Goal: Task Accomplishment & Management: Manage account settings

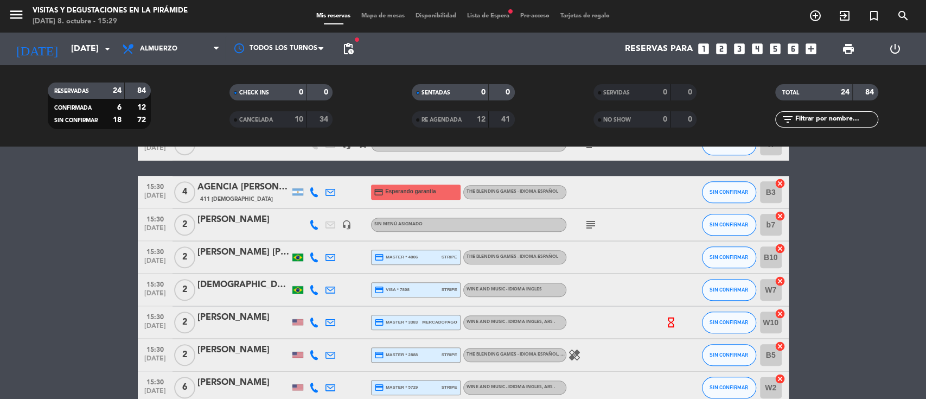
scroll to position [652, 0]
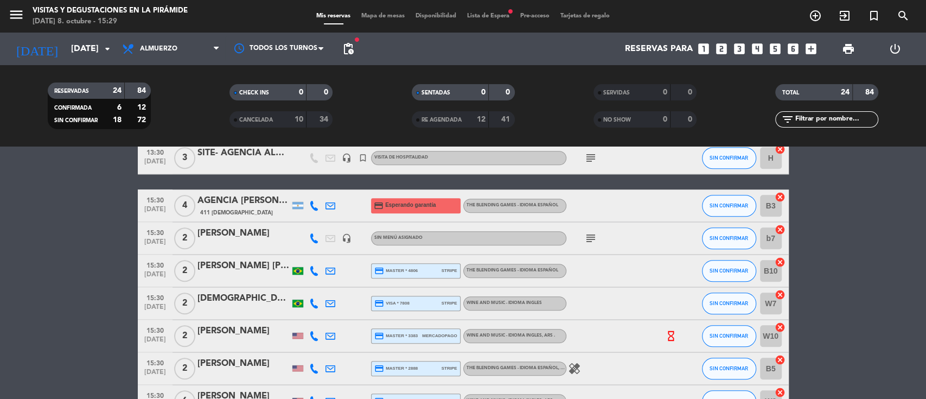
click at [221, 236] on div "[PERSON_NAME]" at bounding box center [243, 233] width 92 height 14
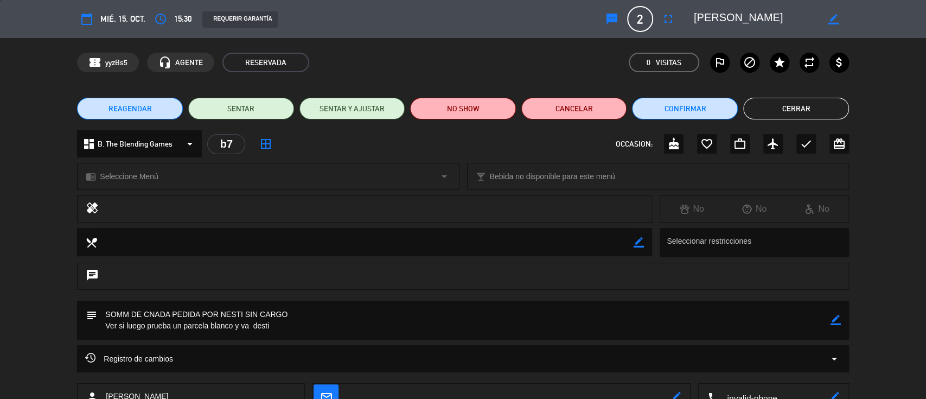
drag, startPoint x: 155, startPoint y: 144, endPoint x: 154, endPoint y: 150, distance: 5.7
click at [155, 144] on span "B. The Blending Games" at bounding box center [135, 144] width 75 height 12
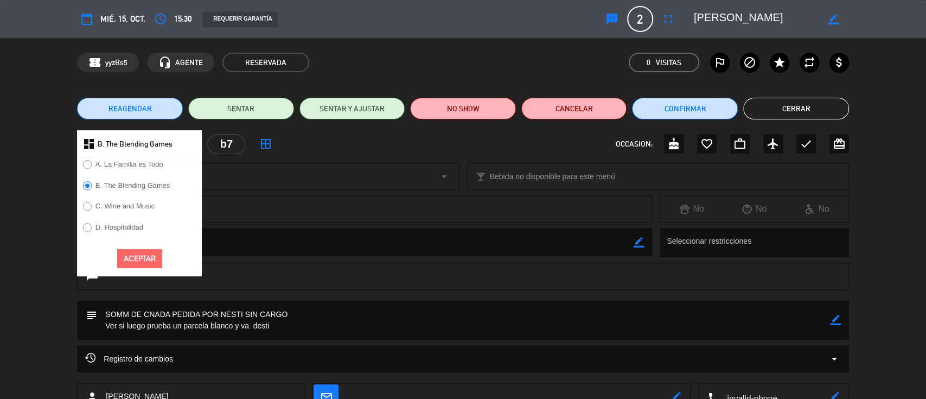
click at [143, 202] on label "C. Wine and Music" at bounding box center [118, 207] width 83 height 17
click at [132, 248] on div "Aceptar" at bounding box center [139, 258] width 125 height 35
click at [131, 254] on button "Aceptar" at bounding box center [139, 258] width 45 height 19
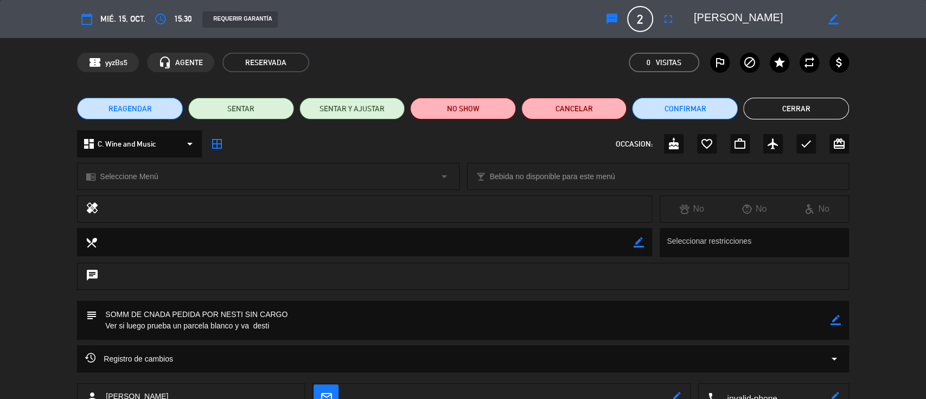
click at [137, 177] on span "Seleccione Menú" at bounding box center [129, 176] width 58 height 12
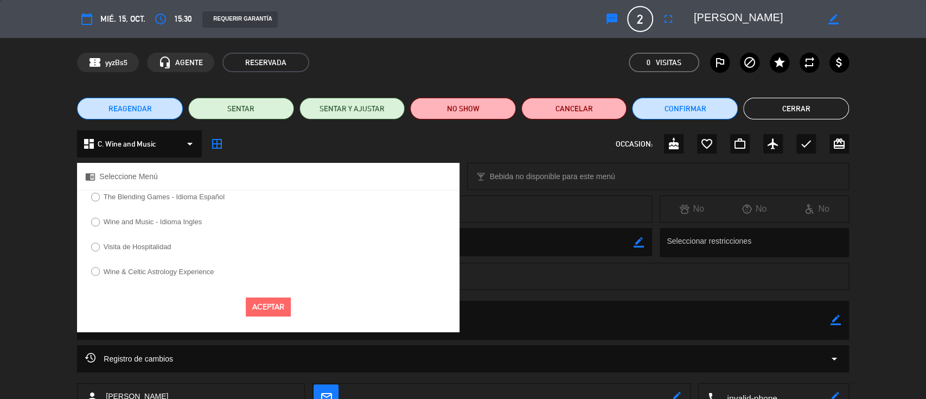
click at [139, 224] on label "Wine and Music - Idioma Ingles" at bounding box center [153, 221] width 98 height 7
click at [284, 310] on button "Aceptar" at bounding box center [268, 306] width 45 height 19
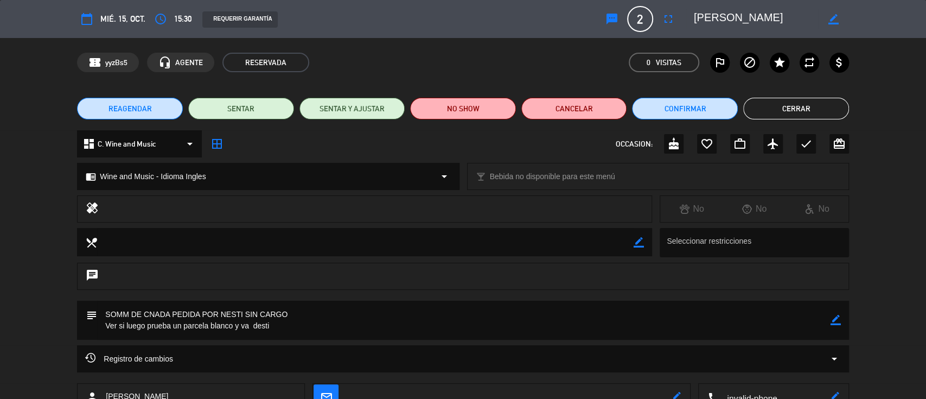
click at [217, 145] on icon "border_all" at bounding box center [217, 143] width 13 height 13
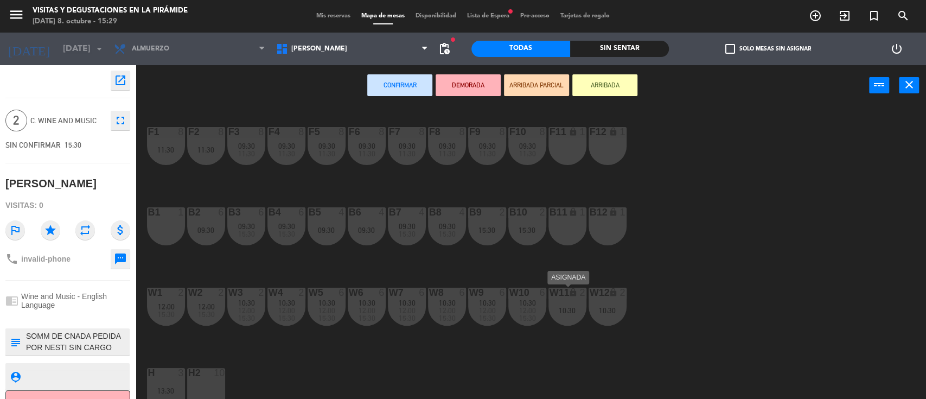
click at [578, 310] on div "10:30" at bounding box center [568, 311] width 38 height 8
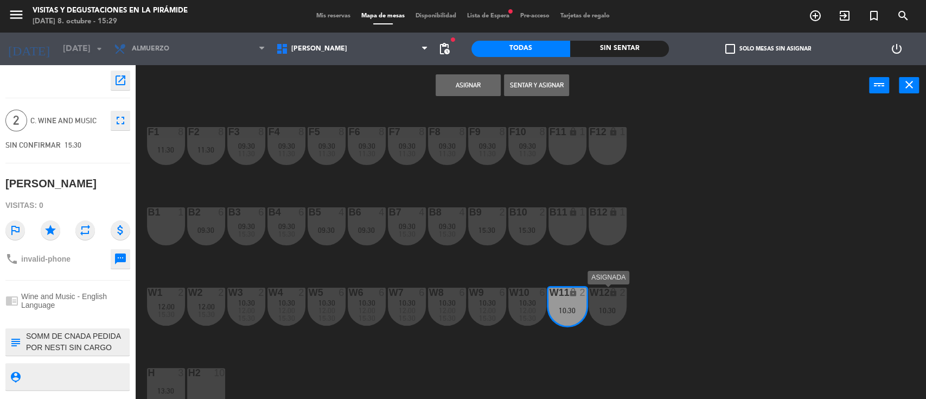
click at [610, 307] on div "10:30" at bounding box center [608, 311] width 38 height 8
click at [525, 82] on button "Unir y asignar" at bounding box center [536, 85] width 65 height 22
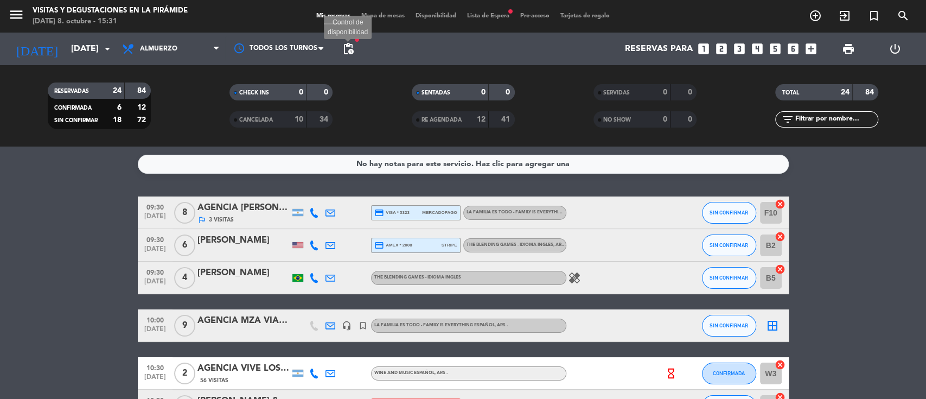
click at [343, 48] on span "pending_actions" at bounding box center [348, 48] width 13 height 13
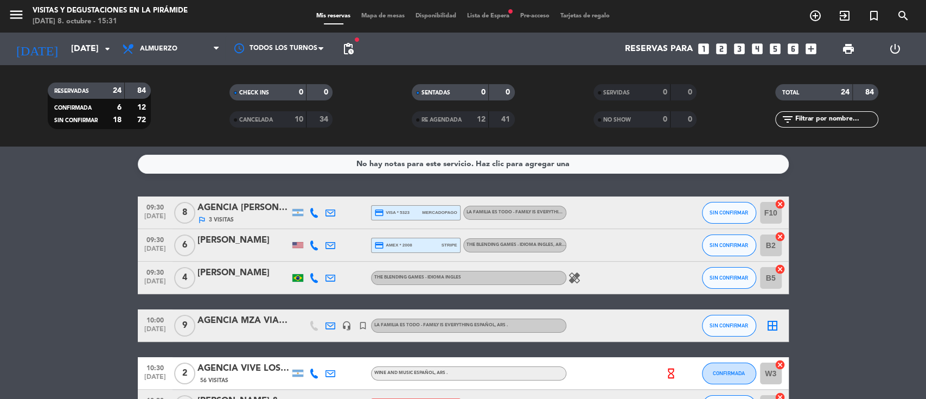
click at [760, 212] on input "F10" at bounding box center [771, 213] width 22 height 22
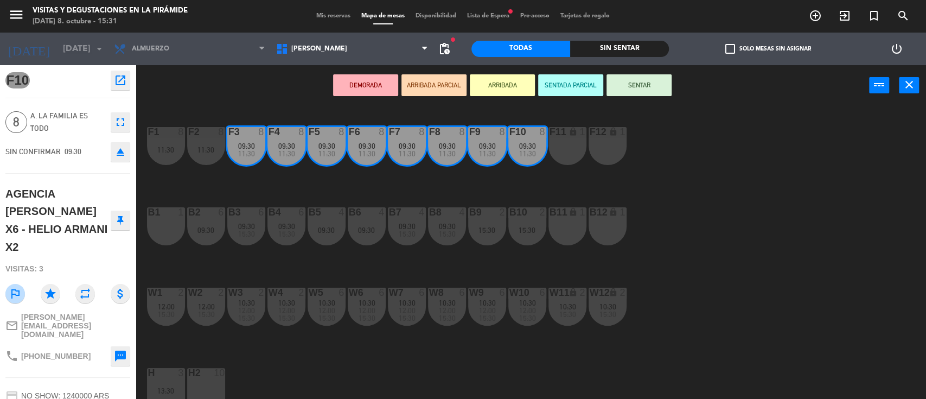
click at [336, 14] on span "Mis reservas" at bounding box center [333, 16] width 45 height 6
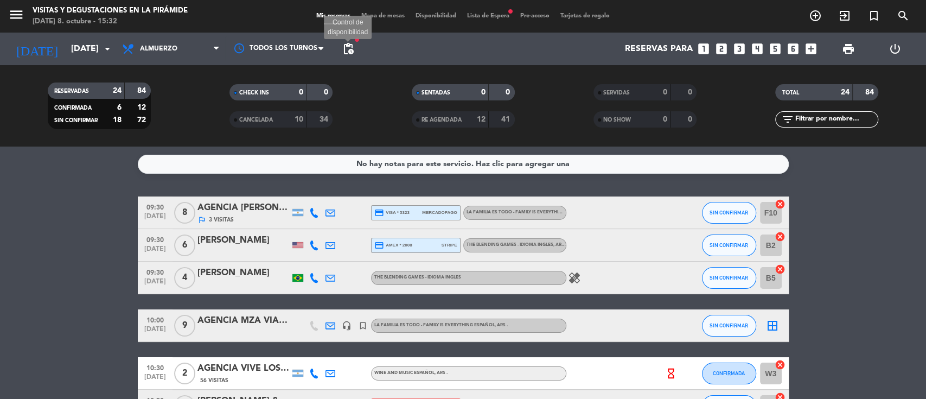
click at [346, 49] on span "pending_actions" at bounding box center [348, 48] width 13 height 13
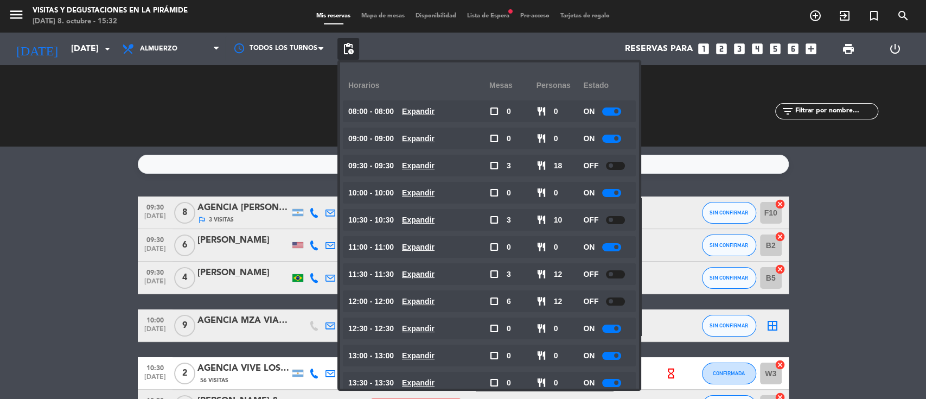
click at [619, 164] on div at bounding box center [615, 166] width 19 height 8
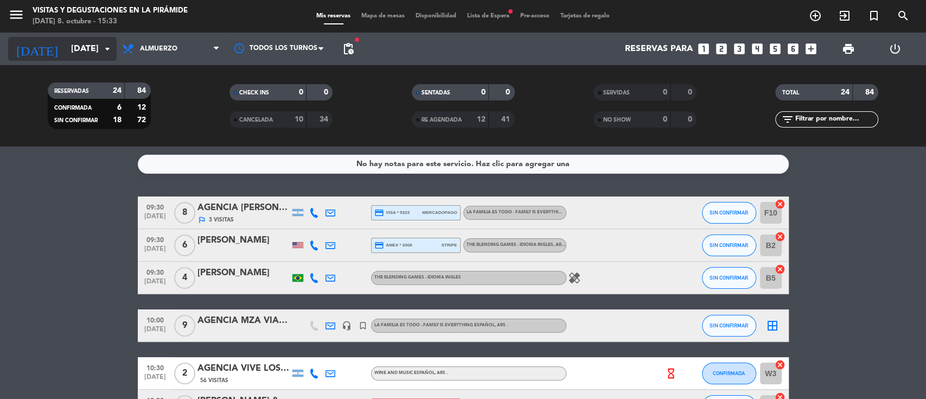
click at [70, 40] on input "[DATE]" at bounding box center [123, 49] width 114 height 21
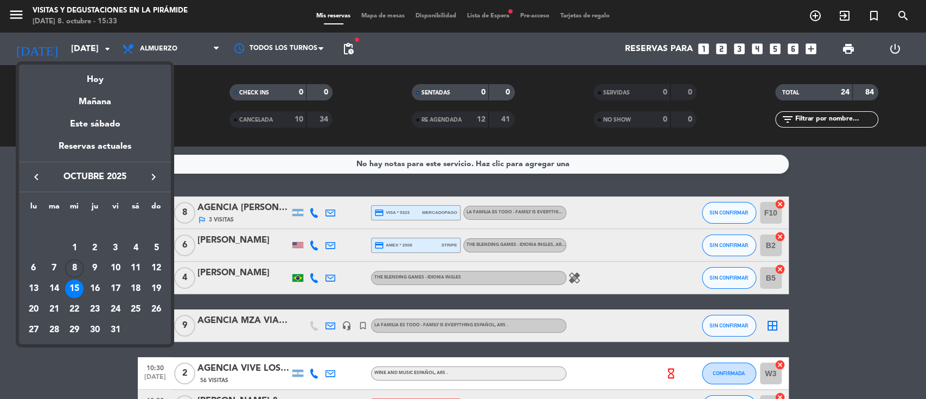
click at [90, 119] on div "Este sábado" at bounding box center [95, 124] width 152 height 30
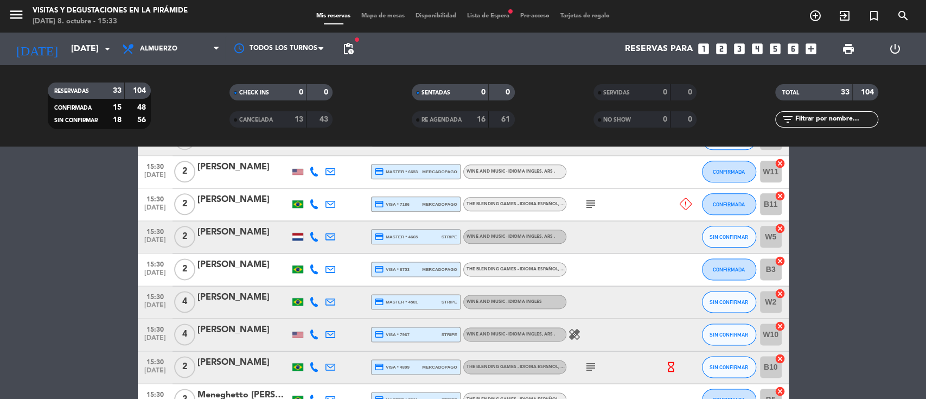
scroll to position [1012, 0]
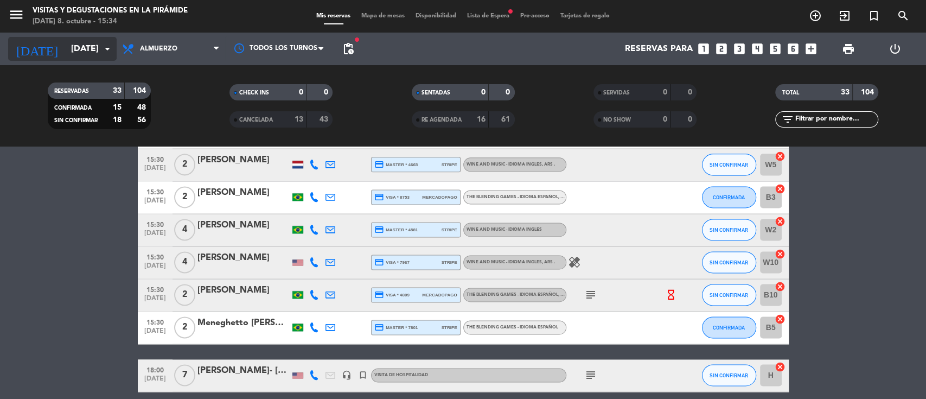
click at [66, 48] on input "[DATE]" at bounding box center [123, 49] width 114 height 21
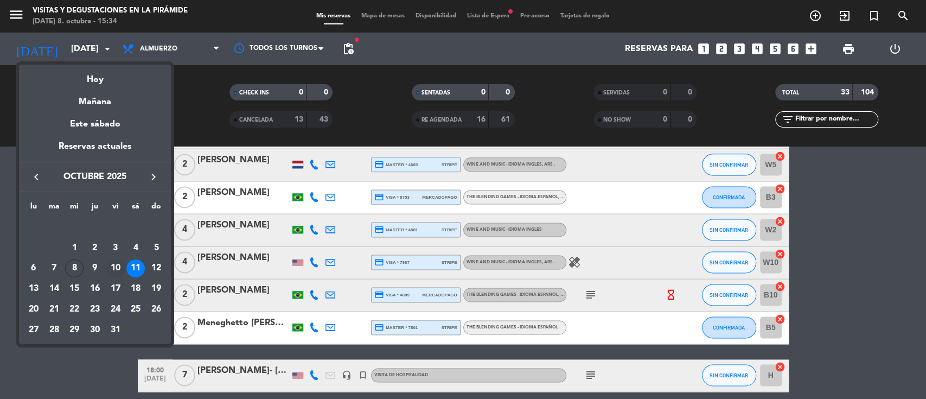
click at [116, 271] on div "10" at bounding box center [115, 268] width 18 height 18
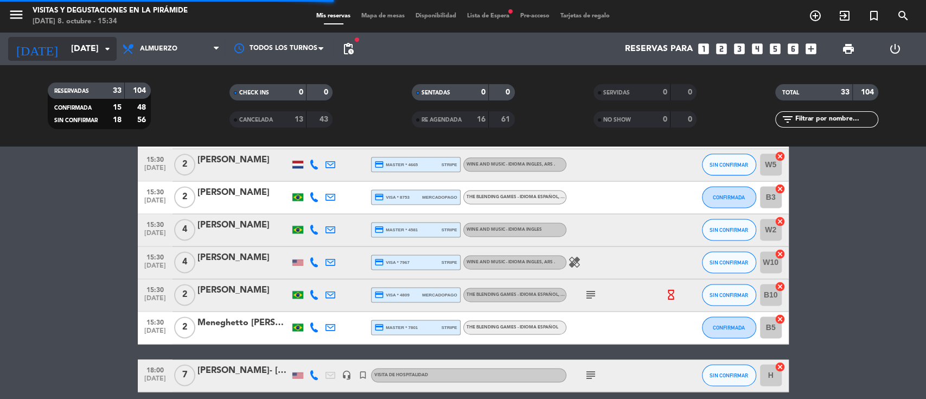
click at [105, 48] on icon "arrow_drop_down" at bounding box center [107, 48] width 13 height 13
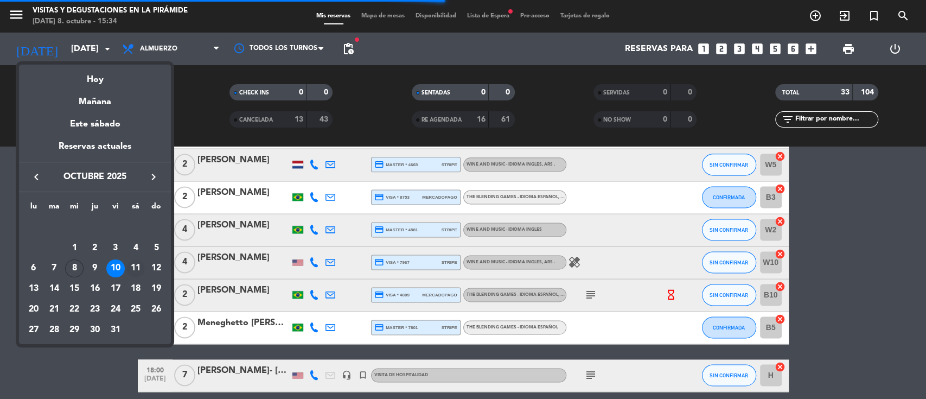
click at [132, 266] on div "11" at bounding box center [135, 268] width 18 height 18
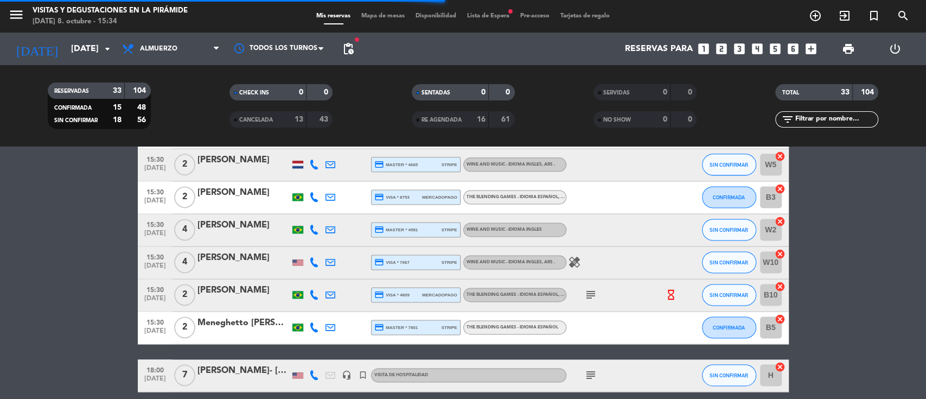
type input "[DATE]"
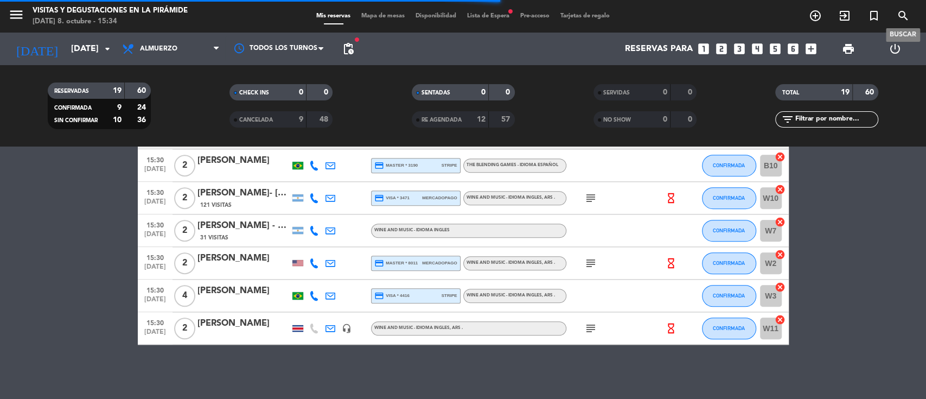
scroll to position [531, 0]
click at [501, 19] on span "Lista de Espera fiber_manual_record" at bounding box center [488, 16] width 53 height 6
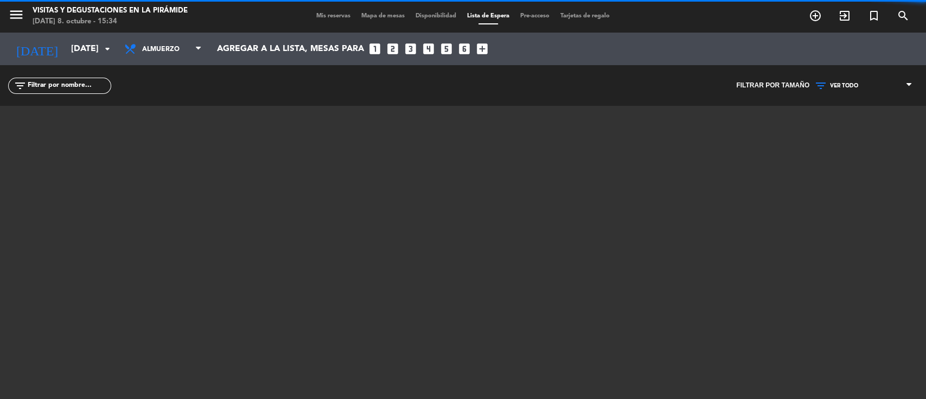
click at [52, 88] on input "text" at bounding box center [69, 86] width 84 height 12
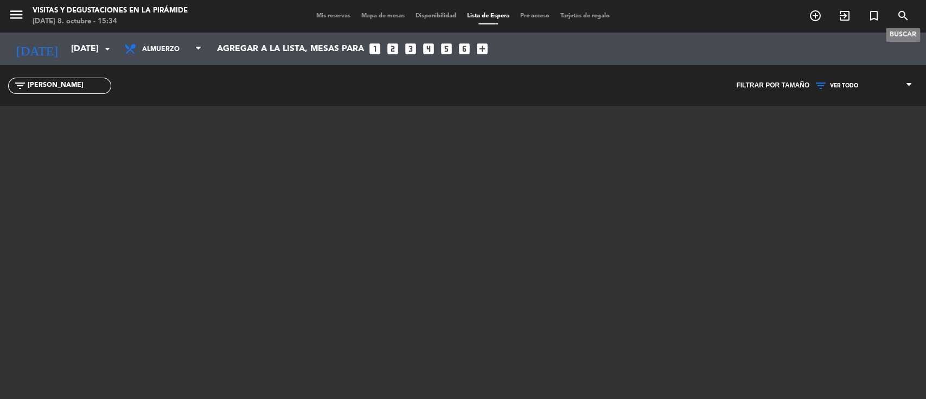
type input "[PERSON_NAME]"
click at [907, 15] on icon "search" at bounding box center [903, 15] width 13 height 13
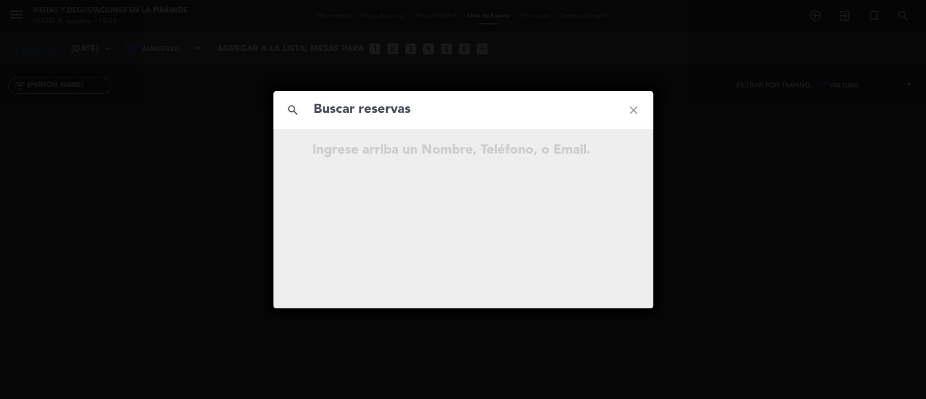
click at [379, 103] on input "text" at bounding box center [464, 110] width 302 height 22
type input "[PERSON_NAME]"
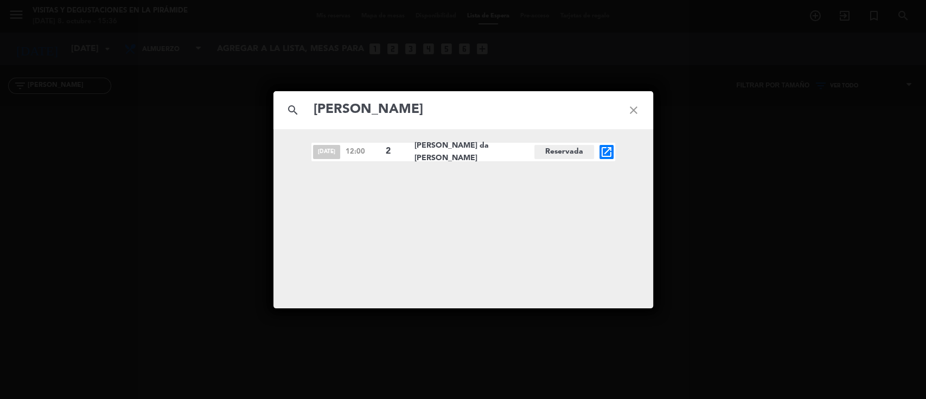
click at [630, 110] on icon "close" at bounding box center [633, 110] width 39 height 39
click at [633, 110] on icon "close" at bounding box center [633, 110] width 39 height 39
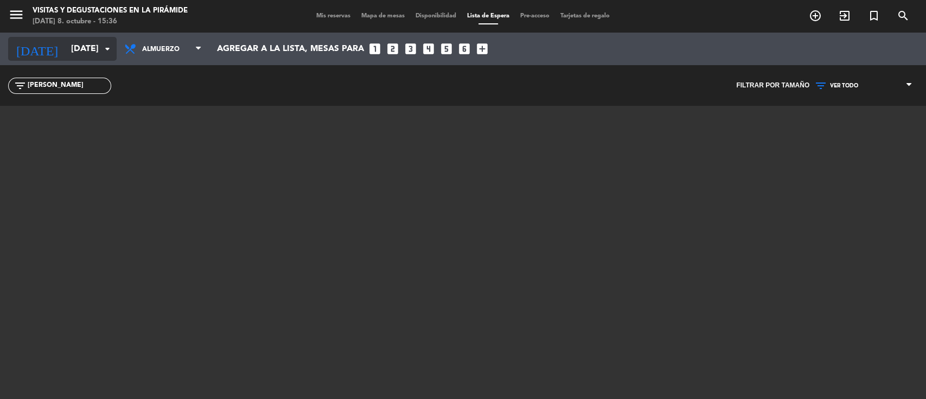
click at [66, 44] on input "[DATE]" at bounding box center [123, 49] width 114 height 21
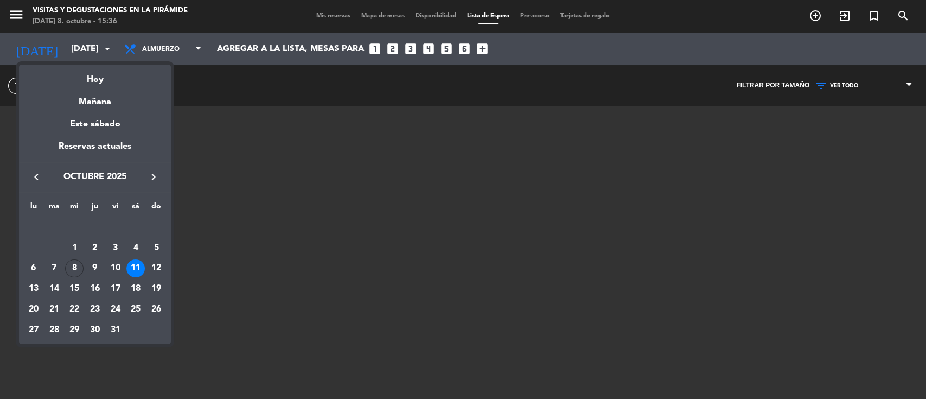
drag, startPoint x: 512, startPoint y: 82, endPoint x: 338, endPoint y: 46, distance: 178.0
click at [511, 83] on div at bounding box center [463, 199] width 926 height 399
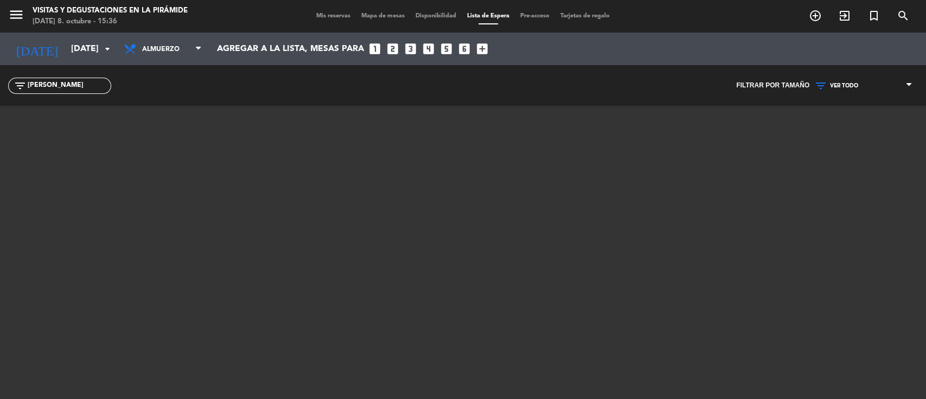
click at [314, 16] on span "Mis reservas" at bounding box center [333, 16] width 45 height 6
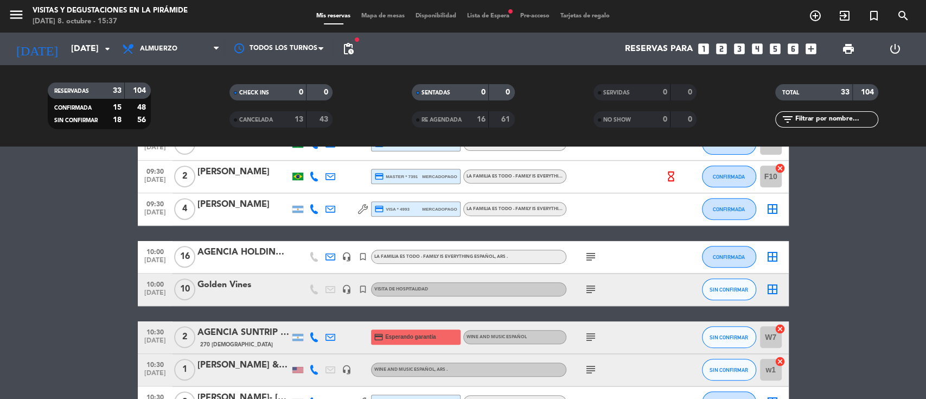
scroll to position [361, 0]
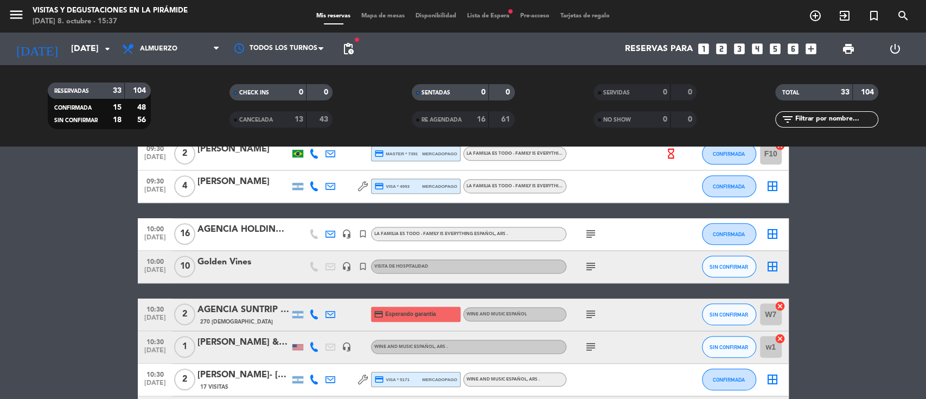
click at [216, 231] on div "AGENCIA HOLDING [PERSON_NAME]" at bounding box center [243, 229] width 92 height 14
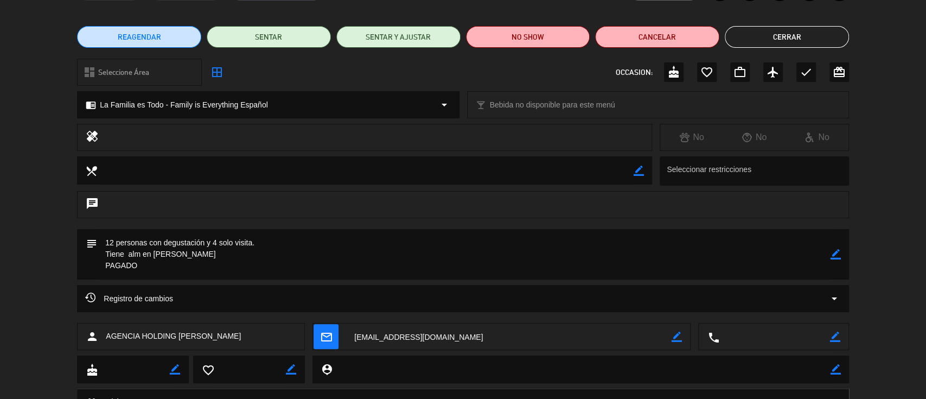
scroll to position [121, 0]
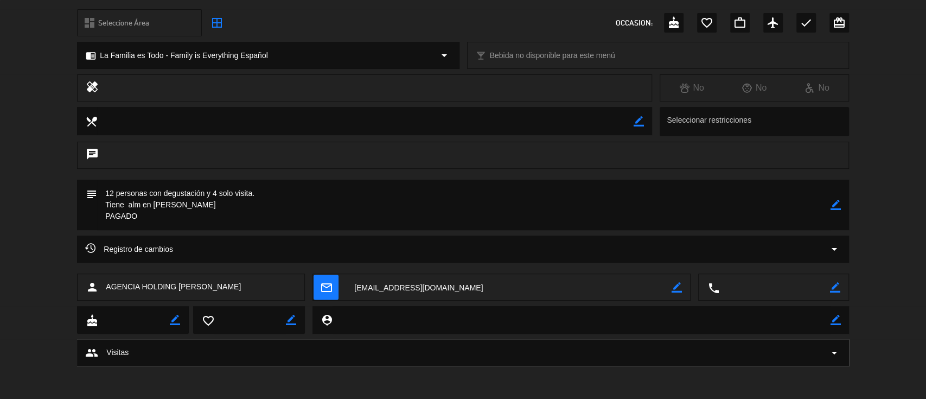
drag, startPoint x: 240, startPoint y: 289, endPoint x: 179, endPoint y: 289, distance: 60.8
click at [179, 289] on div "person AGENCIA HOLDING [PERSON_NAME]" at bounding box center [191, 286] width 228 height 27
copy span "[DEMOGRAPHIC_DATA][PERSON_NAME]"
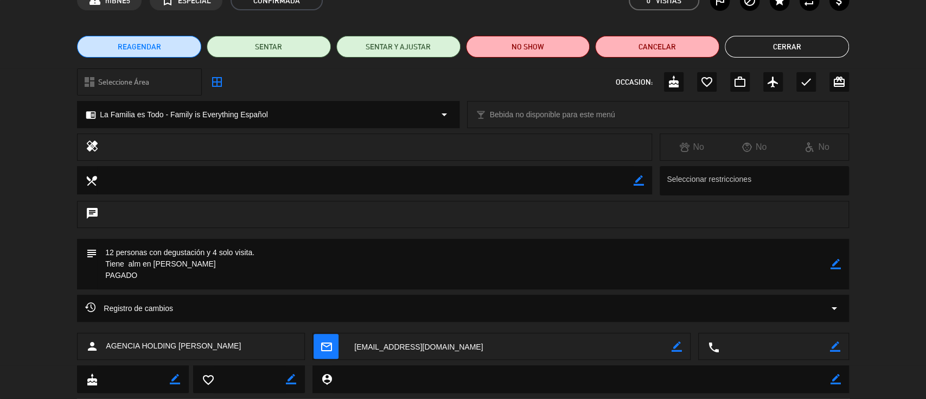
scroll to position [48, 0]
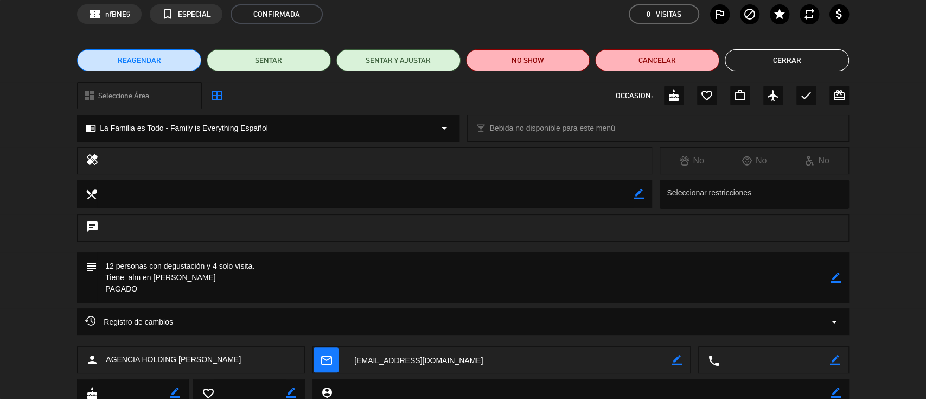
click at [833, 278] on icon "border_color" at bounding box center [836, 277] width 10 height 10
drag, startPoint x: 232, startPoint y: 280, endPoint x: 103, endPoint y: 276, distance: 129.2
click at [103, 276] on textarea at bounding box center [464, 277] width 734 height 50
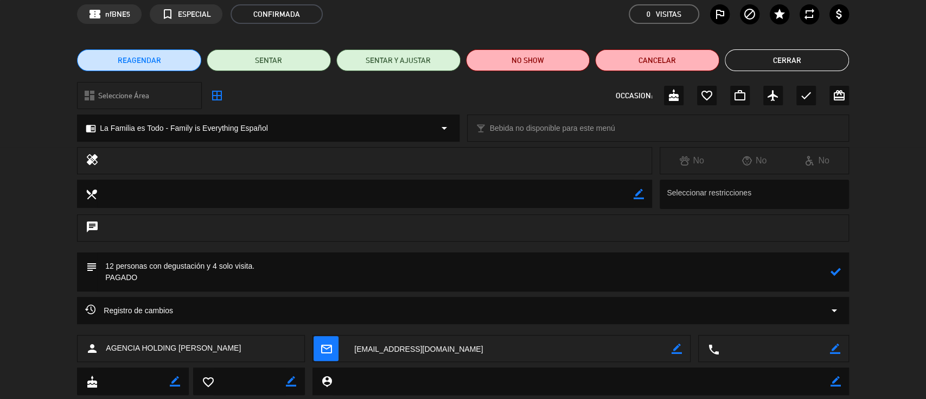
type textarea "12 personas con degustación y 4 solo visita. PAGADO"
click at [838, 266] on icon at bounding box center [836, 271] width 10 height 10
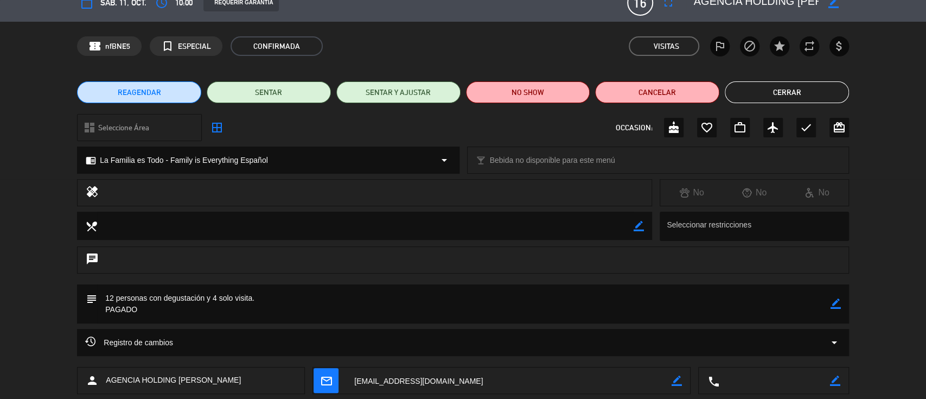
scroll to position [0, 0]
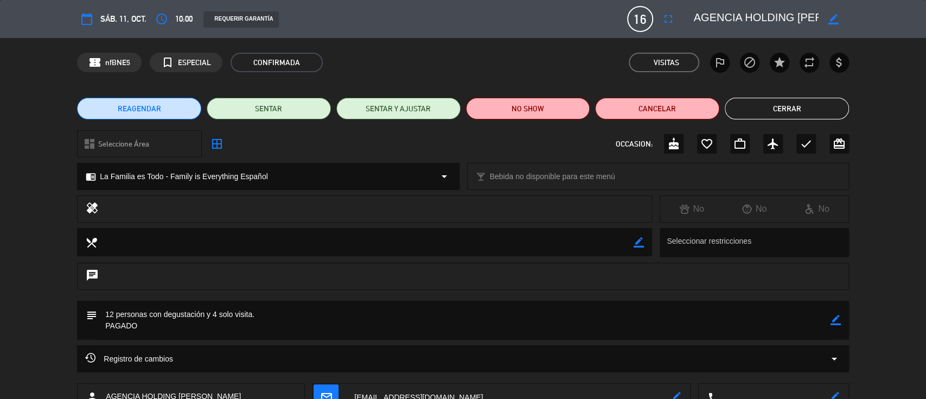
click at [789, 113] on button "Cerrar" at bounding box center [787, 109] width 124 height 22
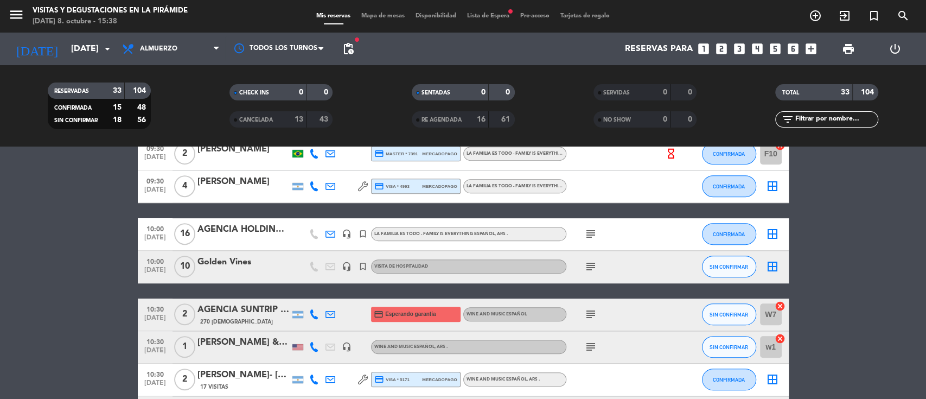
click at [224, 260] on div "Golden Vines" at bounding box center [243, 262] width 92 height 14
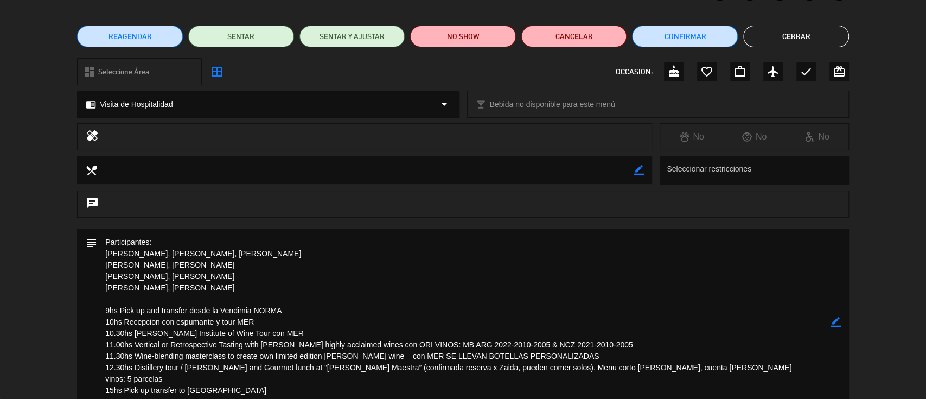
scroll to position [144, 0]
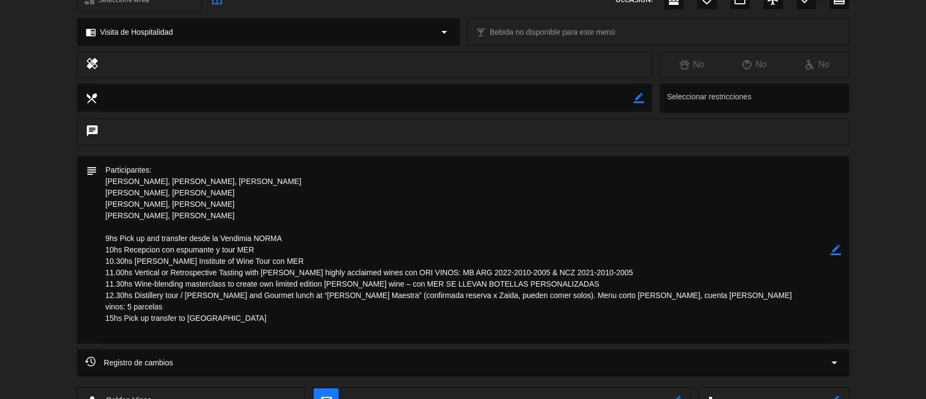
drag, startPoint x: 108, startPoint y: 283, endPoint x: 613, endPoint y: 284, distance: 505.1
click at [613, 284] on textarea at bounding box center [464, 249] width 734 height 187
click at [621, 257] on textarea at bounding box center [464, 249] width 734 height 187
click at [831, 251] on icon "border_color" at bounding box center [836, 250] width 10 height 10
click at [242, 270] on textarea at bounding box center [464, 249] width 734 height 187
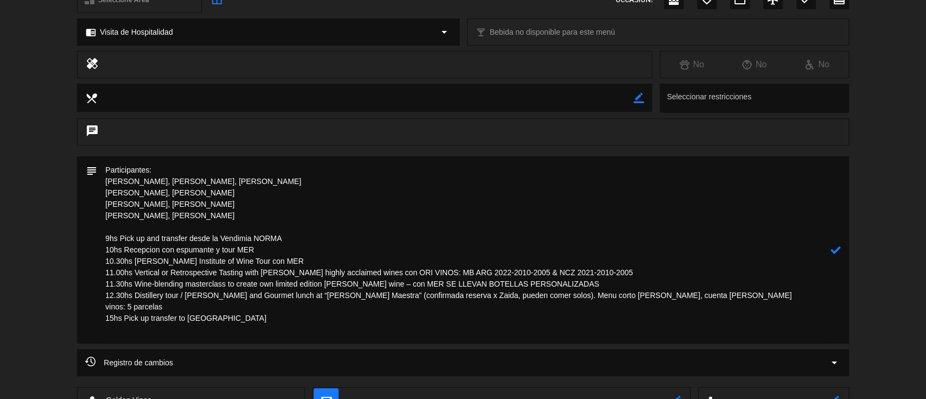
click at [229, 315] on textarea at bounding box center [464, 249] width 734 height 187
click at [180, 306] on textarea at bounding box center [464, 249] width 734 height 187
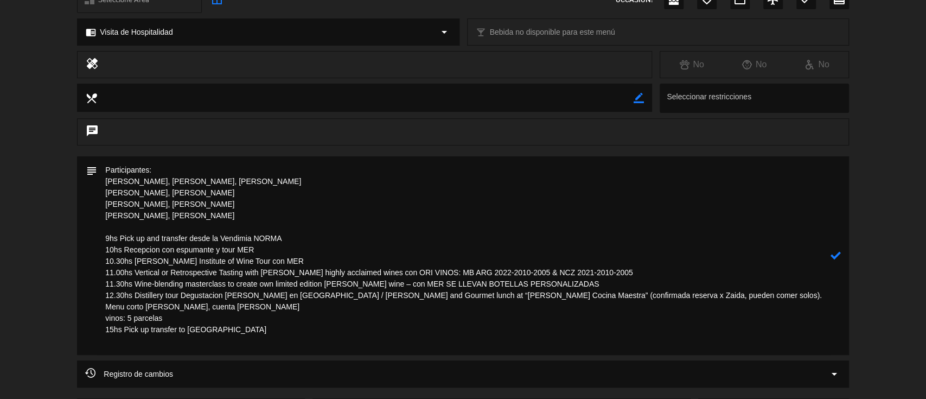
click at [564, 320] on textarea at bounding box center [464, 255] width 734 height 199
click at [196, 319] on textarea at bounding box center [464, 255] width 734 height 199
type textarea "Participantes: [PERSON_NAME], [PERSON_NAME], [PERSON_NAME] [PERSON_NAME], [PERS…"
click at [836, 251] on icon at bounding box center [836, 255] width 10 height 10
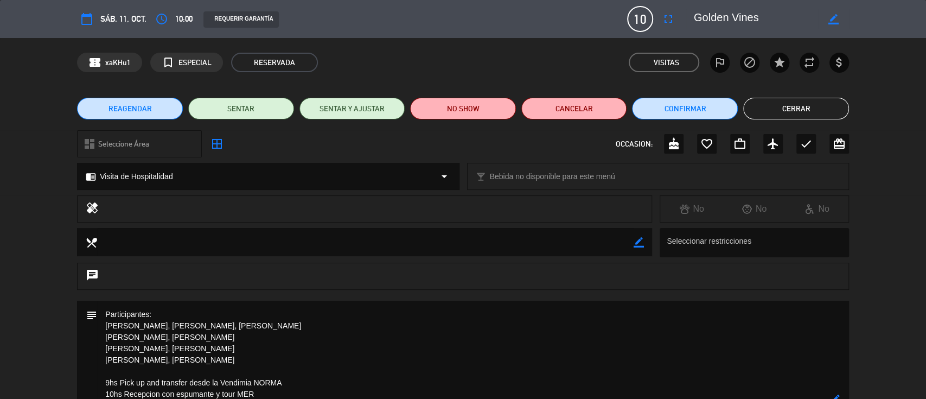
click at [777, 106] on button "Cerrar" at bounding box center [796, 109] width 106 height 22
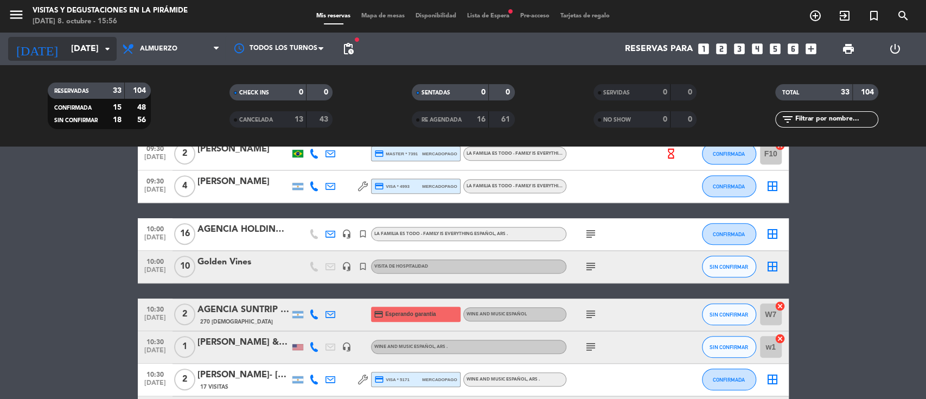
click at [74, 58] on input "[DATE]" at bounding box center [123, 49] width 114 height 21
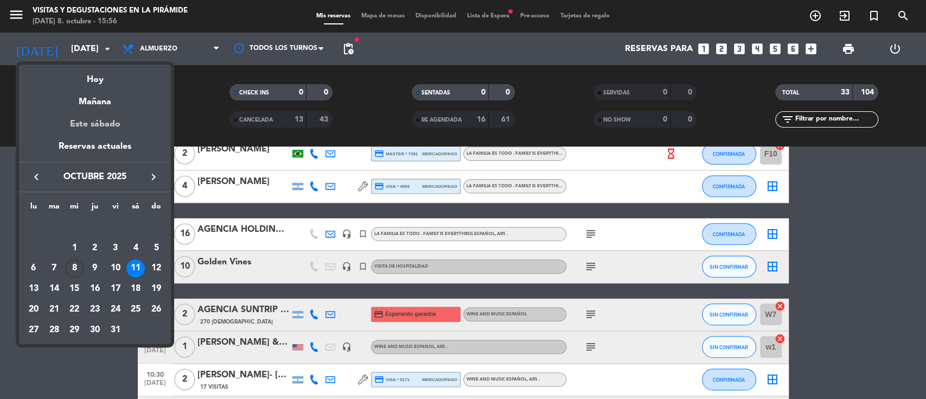
click at [103, 122] on div "Este sábado" at bounding box center [95, 124] width 152 height 30
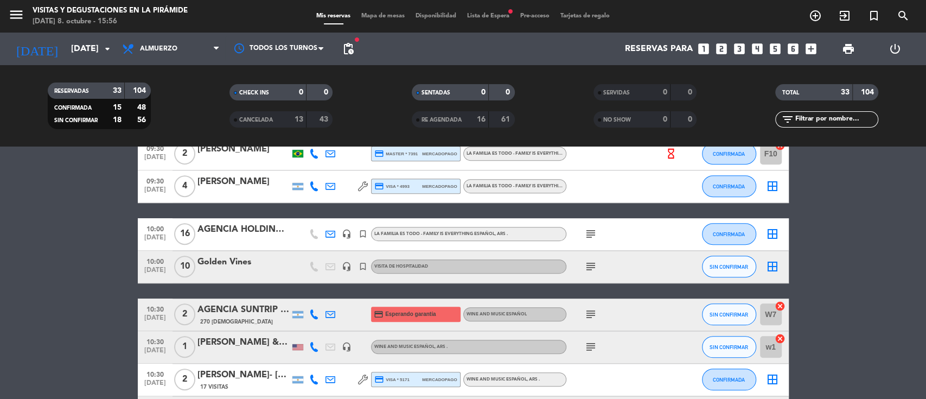
click at [490, 14] on span "Lista de Espera fiber_manual_record" at bounding box center [488, 16] width 53 height 6
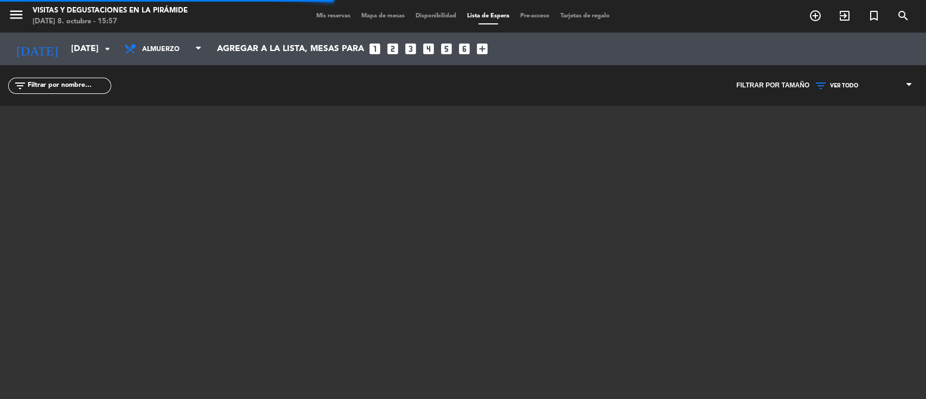
click at [847, 86] on span "VER TODO" at bounding box center [844, 85] width 28 height 7
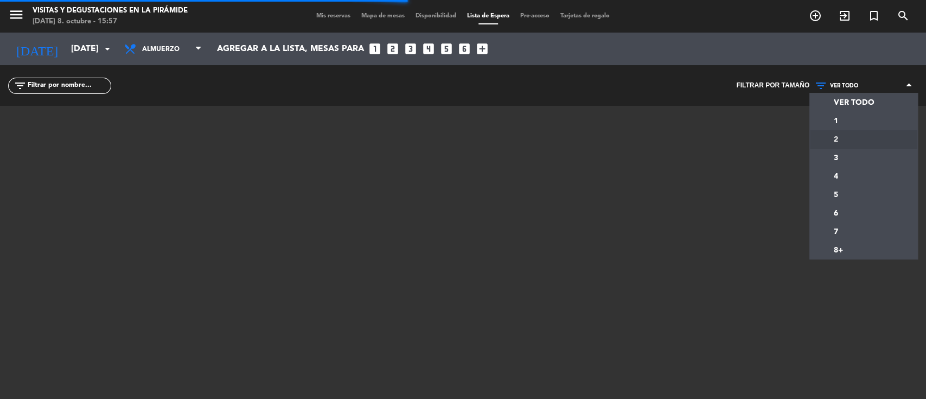
click at [838, 142] on div "menu Visitas y degustaciones en La Pirámide [DATE] 8. octubre - 15:57 Mis reser…" at bounding box center [463, 199] width 926 height 399
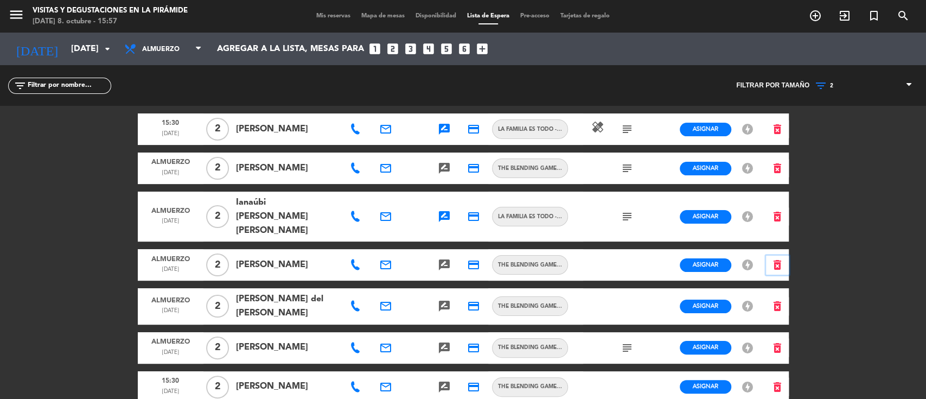
click at [781, 258] on icon "delete_forever" at bounding box center [777, 264] width 13 height 13
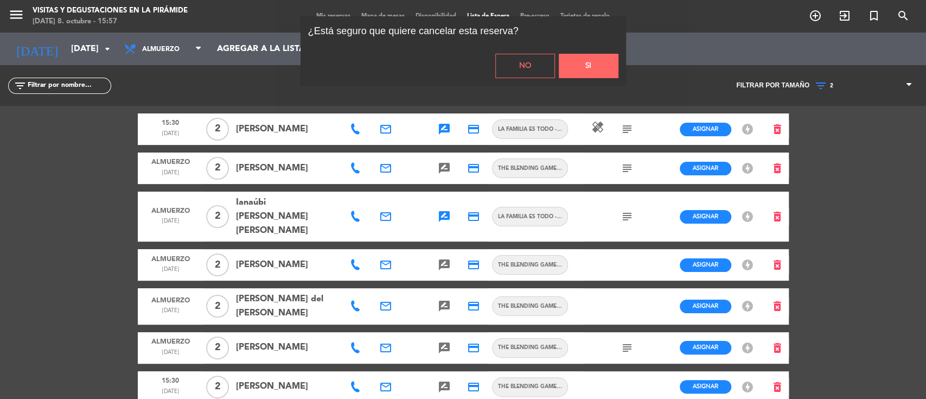
click at [607, 63] on button "Si" at bounding box center [589, 66] width 60 height 24
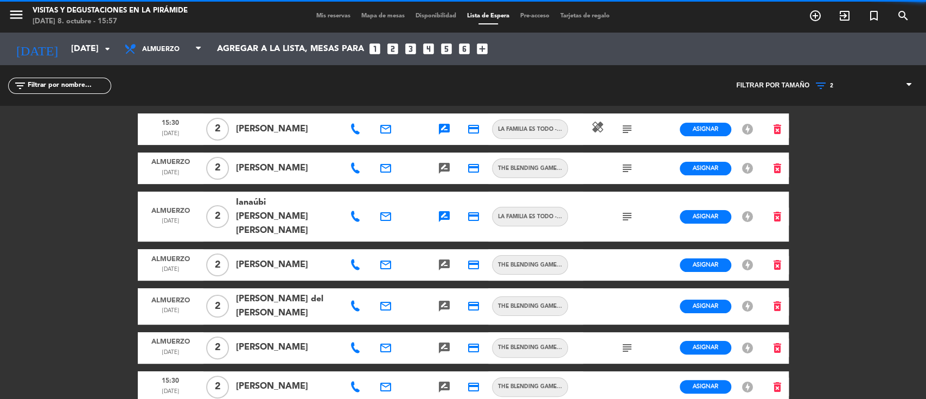
click at [836, 88] on span "2" at bounding box center [863, 86] width 109 height 14
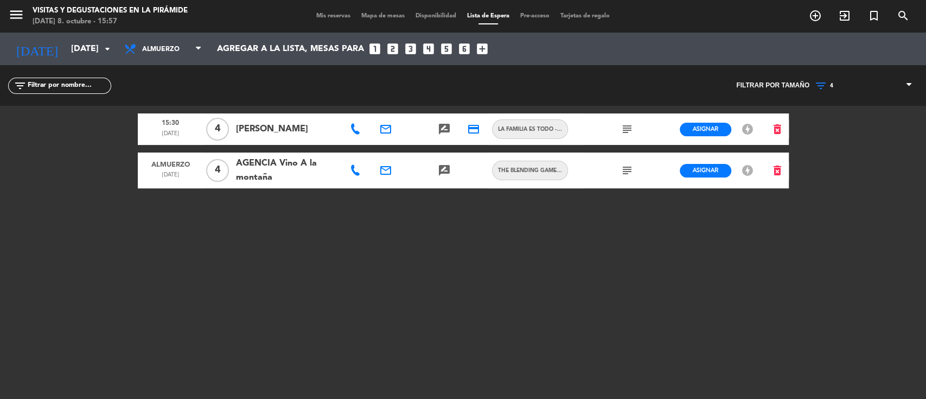
click at [836, 181] on div "menu Visitas y degustaciones en La Pirámide [DATE] 8. octubre - 15:57 Mis reser…" at bounding box center [463, 199] width 926 height 399
click at [775, 124] on icon "delete_forever" at bounding box center [777, 129] width 13 height 13
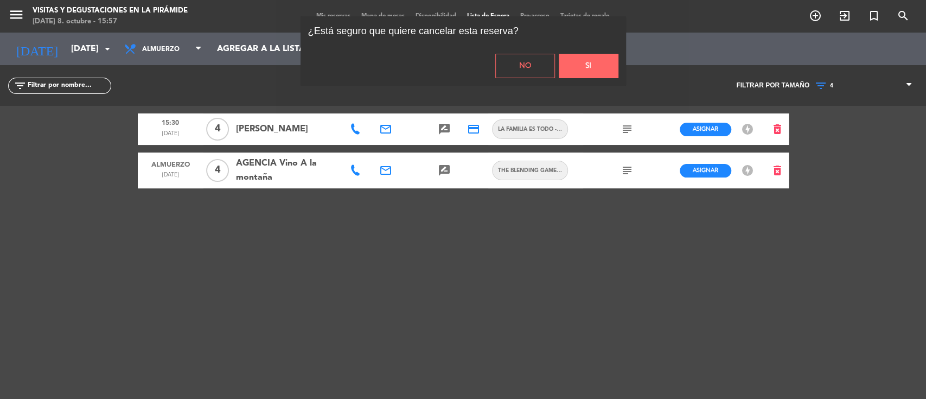
click at [571, 61] on button "Si" at bounding box center [589, 66] width 60 height 24
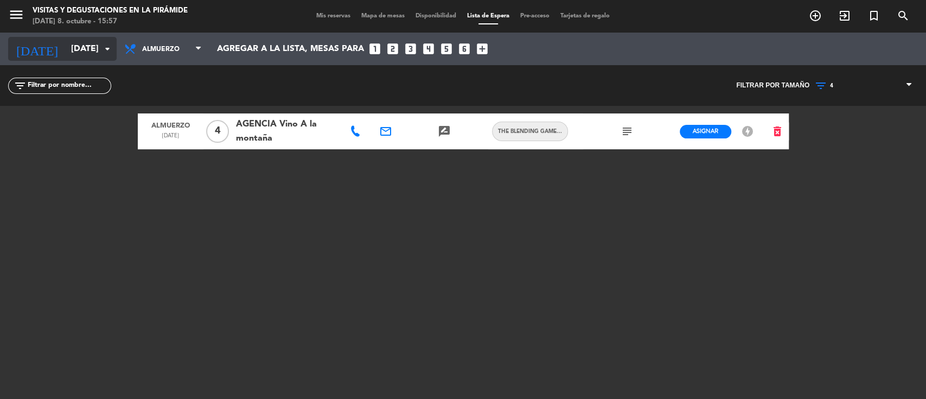
click at [91, 50] on input "[DATE]" at bounding box center [123, 49] width 114 height 21
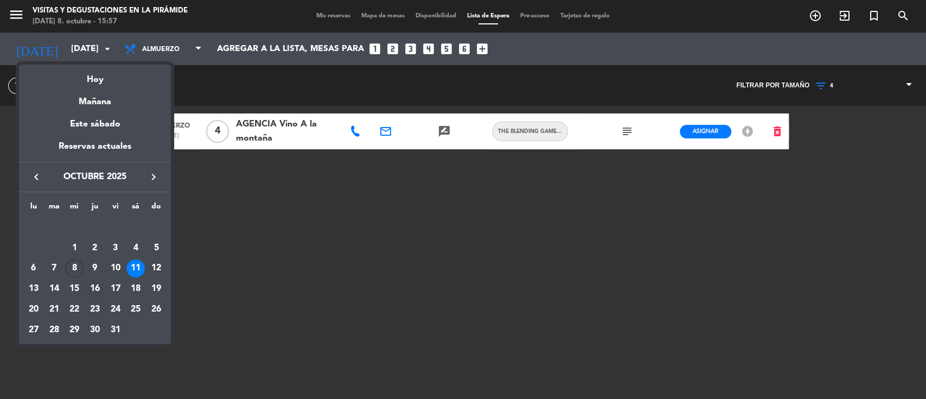
click at [95, 290] on div "16" at bounding box center [95, 288] width 18 height 18
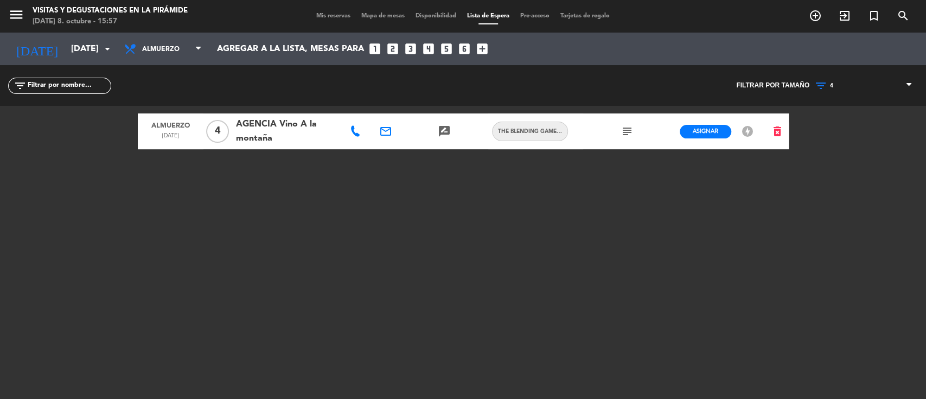
type input "[DEMOGRAPHIC_DATA][DATE]"
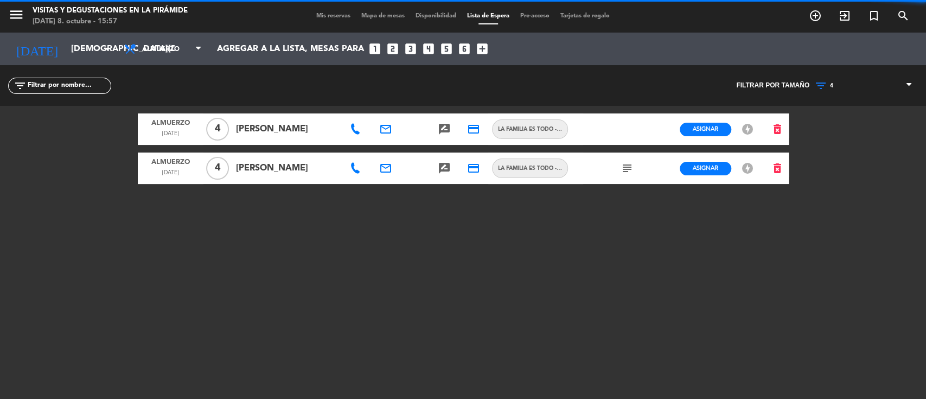
click at [327, 15] on span "Mis reservas" at bounding box center [333, 16] width 45 height 6
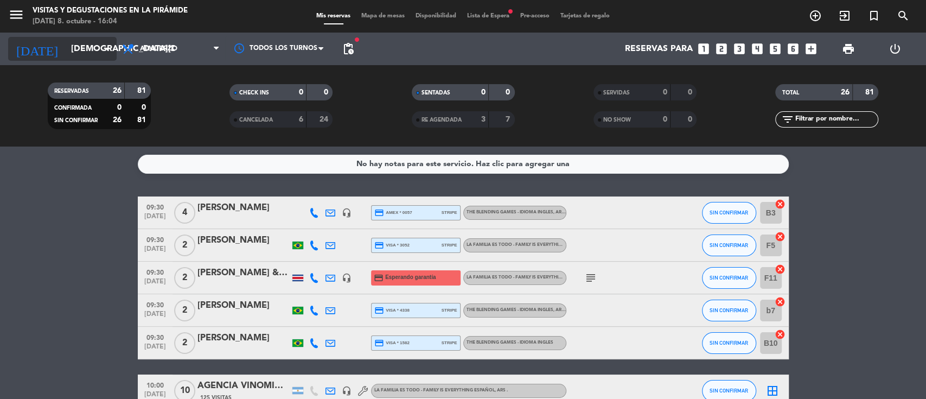
click at [70, 46] on input "[DEMOGRAPHIC_DATA][DATE]" at bounding box center [123, 49] width 114 height 21
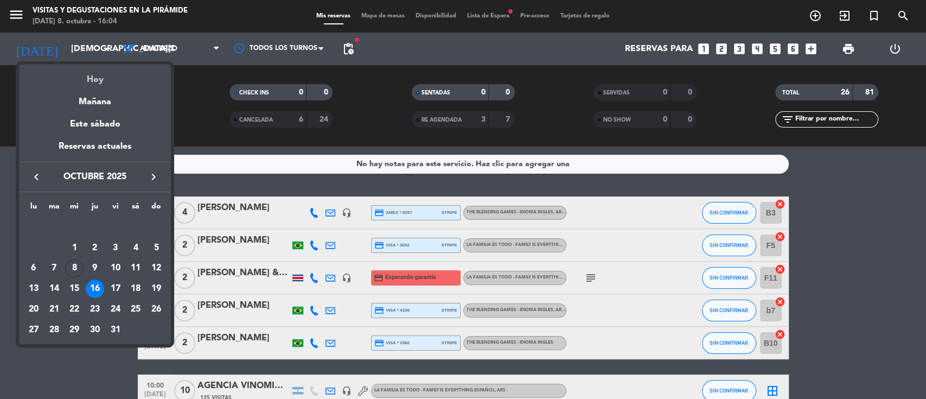
click at [91, 79] on div "Hoy" at bounding box center [95, 76] width 152 height 22
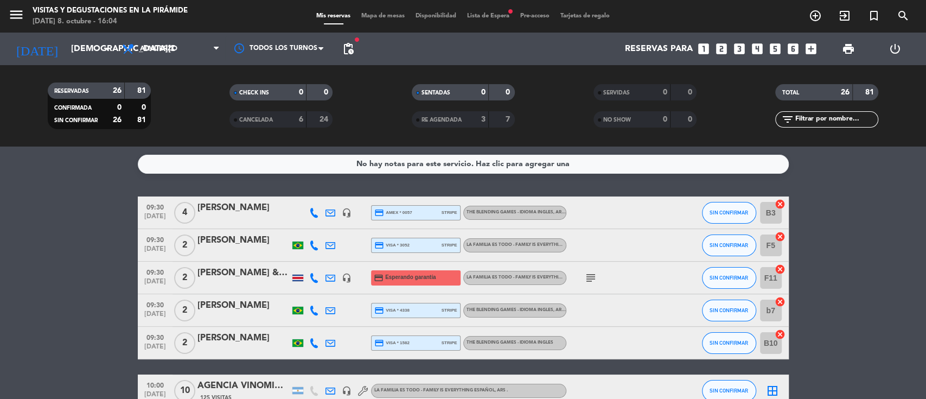
type input "[DATE]"
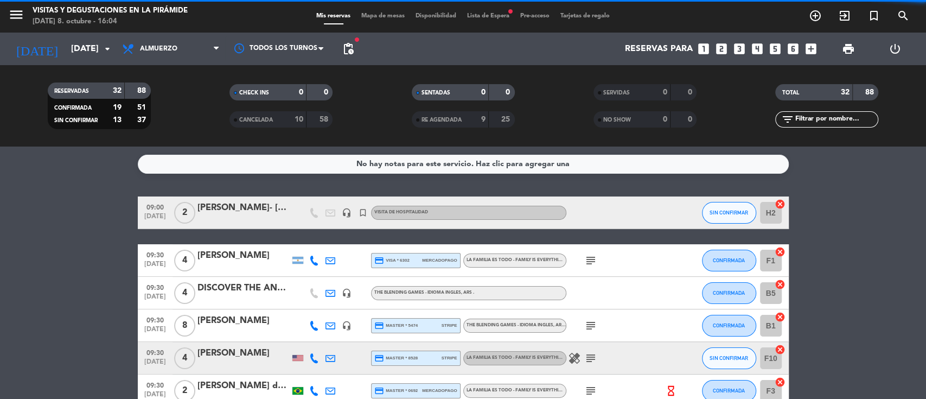
click at [242, 210] on div "[PERSON_NAME]- [PERSON_NAME]" at bounding box center [243, 208] width 92 height 14
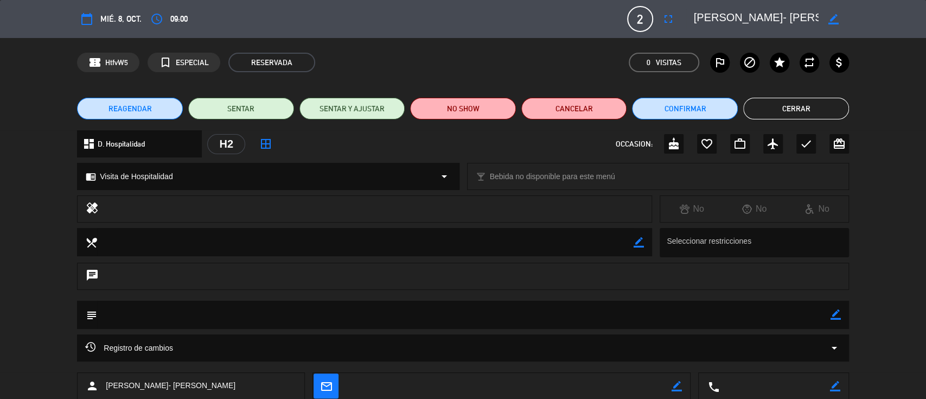
click at [833, 20] on icon "border_color" at bounding box center [833, 19] width 10 height 10
click at [807, 18] on textarea at bounding box center [756, 19] width 124 height 20
type textarea "[PERSON_NAME]- [PERSON_NAME]"
click at [833, 19] on icon at bounding box center [833, 19] width 10 height 10
drag, startPoint x: 806, startPoint y: 111, endPoint x: 773, endPoint y: 111, distance: 33.6
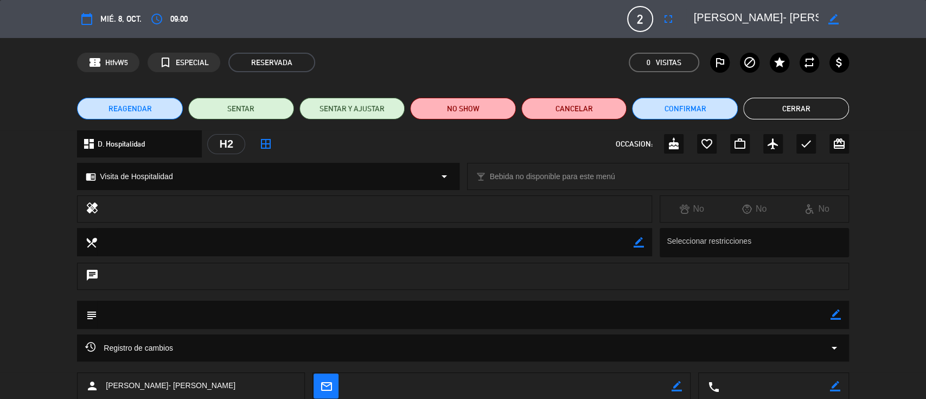
click at [805, 111] on button "Cerrar" at bounding box center [796, 109] width 106 height 22
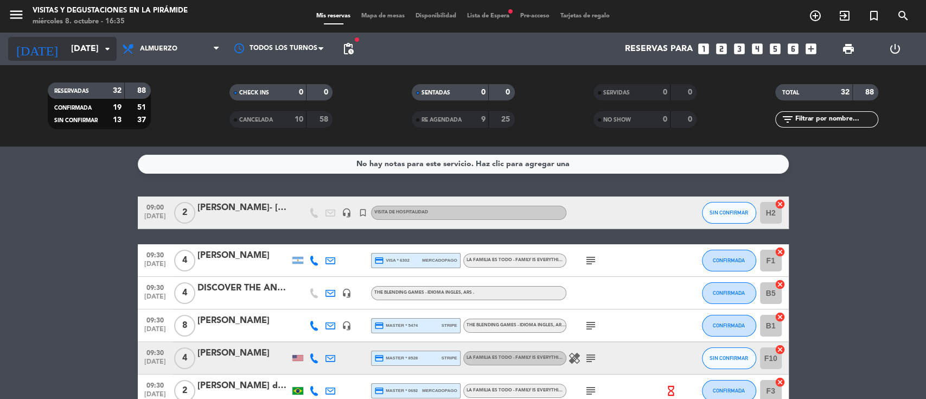
click at [78, 37] on div "[DATE] [DATE] arrow_drop_down" at bounding box center [62, 49] width 109 height 24
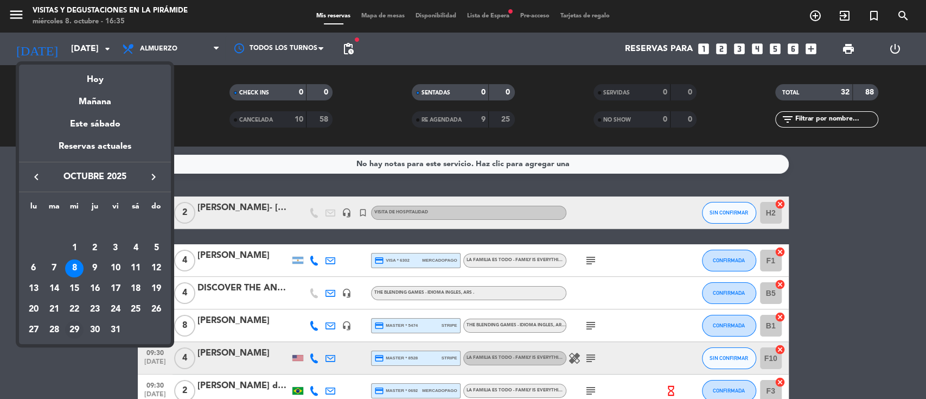
click at [72, 330] on div "29" at bounding box center [74, 330] width 18 height 18
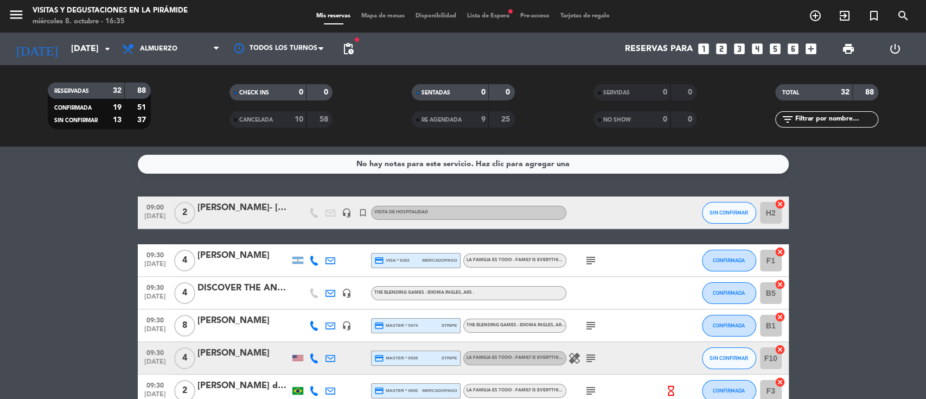
type input "[DATE]"
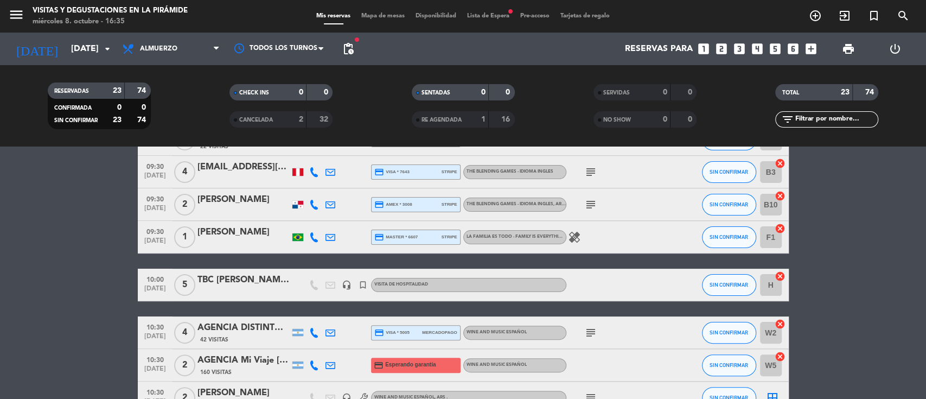
scroll to position [170, 0]
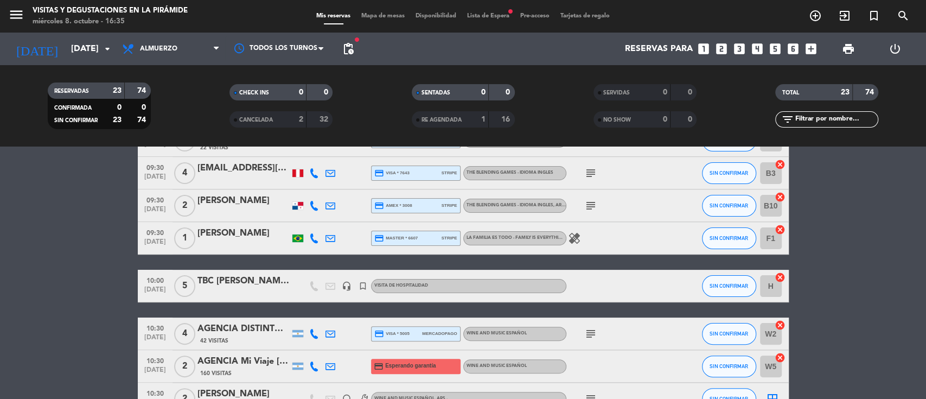
click at [237, 285] on div "TBC [PERSON_NAME]- [PERSON_NAME] (prima pasta)" at bounding box center [243, 281] width 92 height 14
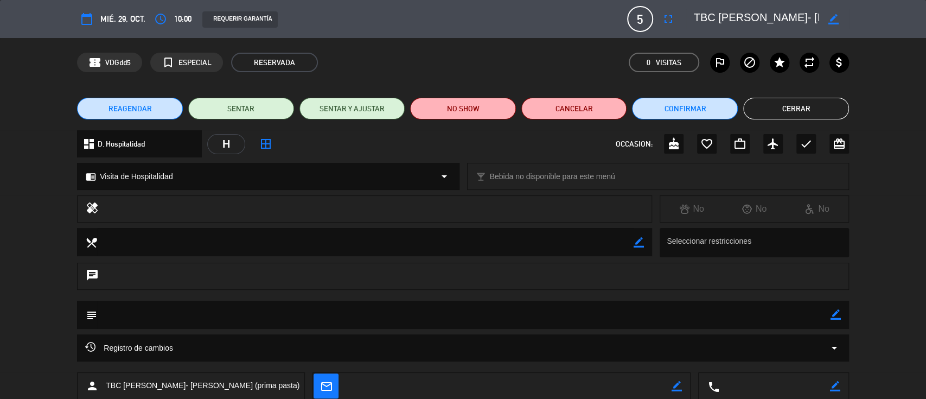
click at [833, 16] on icon "border_color" at bounding box center [833, 19] width 10 height 10
click at [699, 15] on textarea at bounding box center [756, 19] width 124 height 20
drag, startPoint x: 719, startPoint y: 15, endPoint x: 629, endPoint y: 28, distance: 91.0
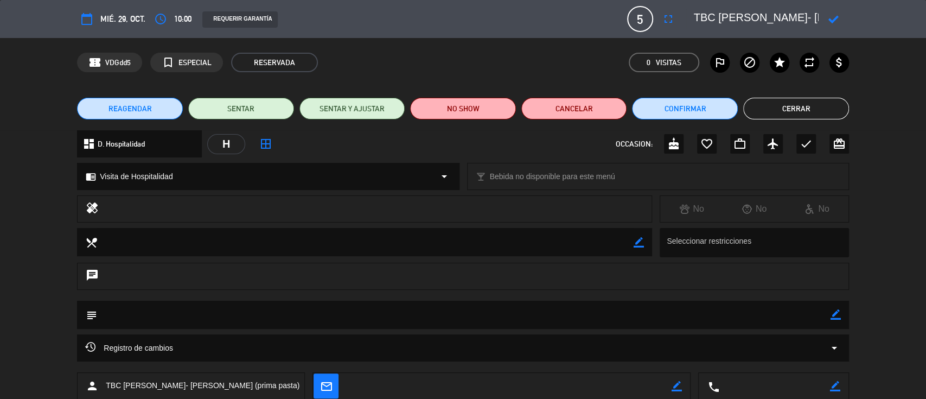
click at [629, 28] on div "calendar_today mié. 29, oct. access_time 10:00 REQUERIR GARANTÍA 5 TBC [PERSON_…" at bounding box center [463, 19] width 772 height 26
type textarea "[PERSON_NAME]- [PERSON_NAME] (prima pasta)"
click at [832, 14] on icon at bounding box center [833, 19] width 10 height 10
click at [839, 313] on icon "border_color" at bounding box center [836, 314] width 10 height 10
paste textarea "Loremi do si ametc adipisci el Seddo Eiusm, tempori utlabo etdolo 9ma Aliqu (en…"
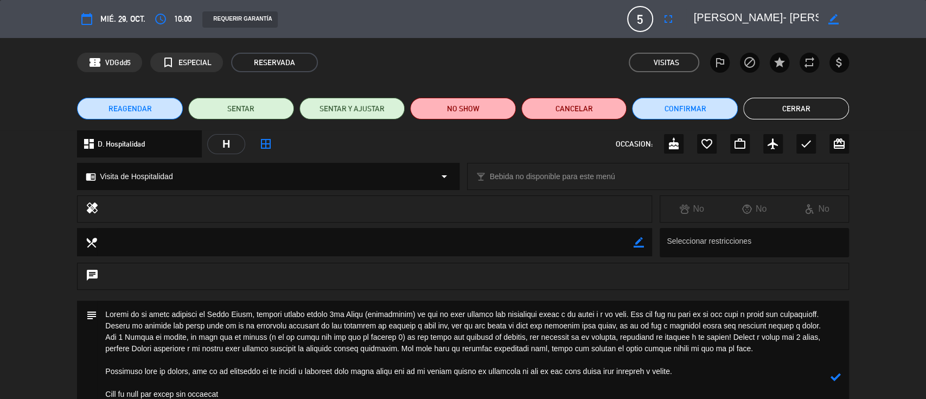
scroll to position [44, 0]
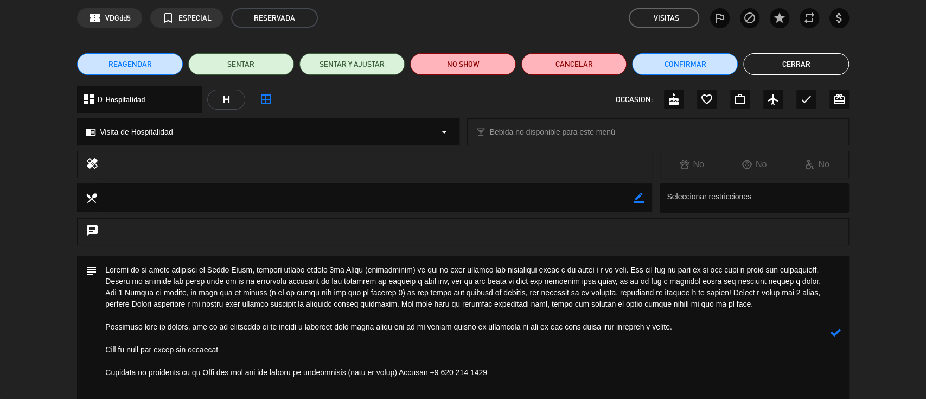
click at [103, 267] on textarea at bounding box center [464, 332] width 734 height 153
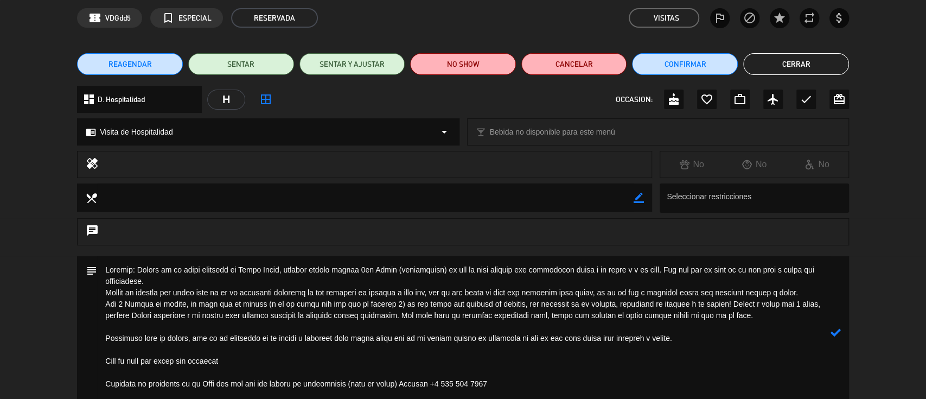
click at [104, 289] on textarea at bounding box center [464, 332] width 734 height 153
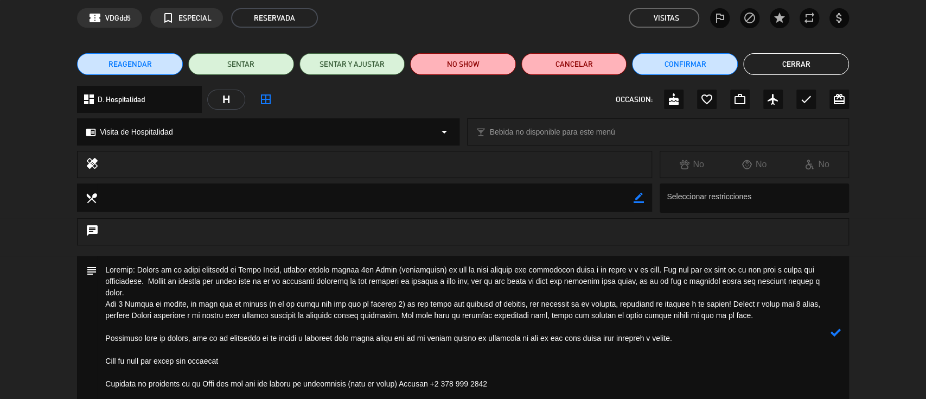
drag, startPoint x: 212, startPoint y: 288, endPoint x: 362, endPoint y: 278, distance: 151.1
click at [362, 278] on textarea at bounding box center [464, 332] width 734 height 153
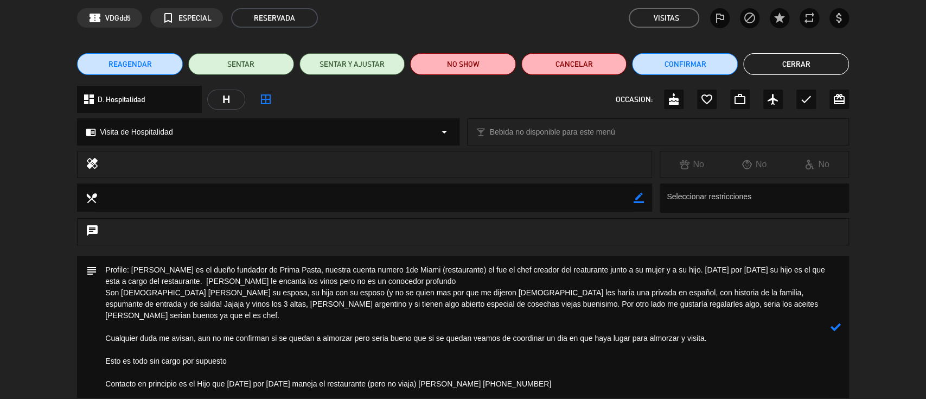
click at [127, 292] on textarea at bounding box center [464, 327] width 734 height 142
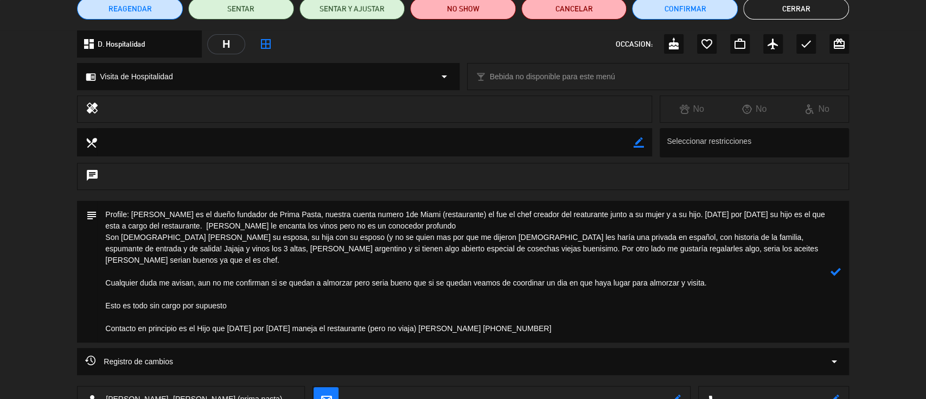
scroll to position [117, 0]
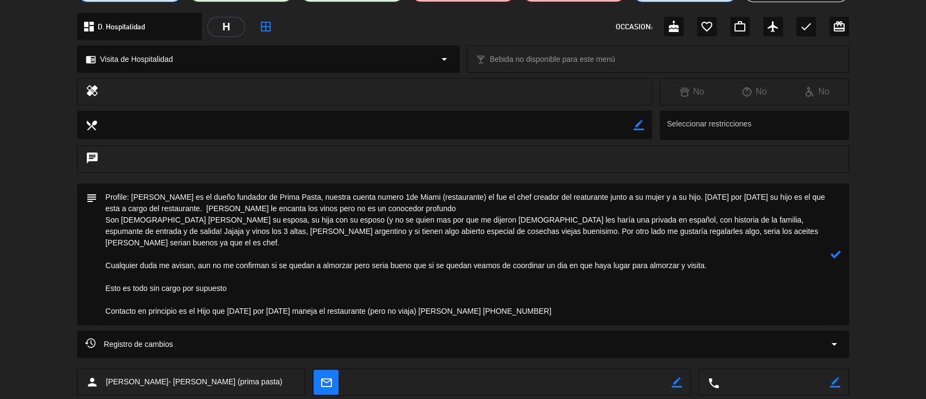
drag, startPoint x: 725, startPoint y: 252, endPoint x: 0, endPoint y: 247, distance: 724.9
click at [0, 247] on div "subject" at bounding box center [463, 256] width 926 height 147
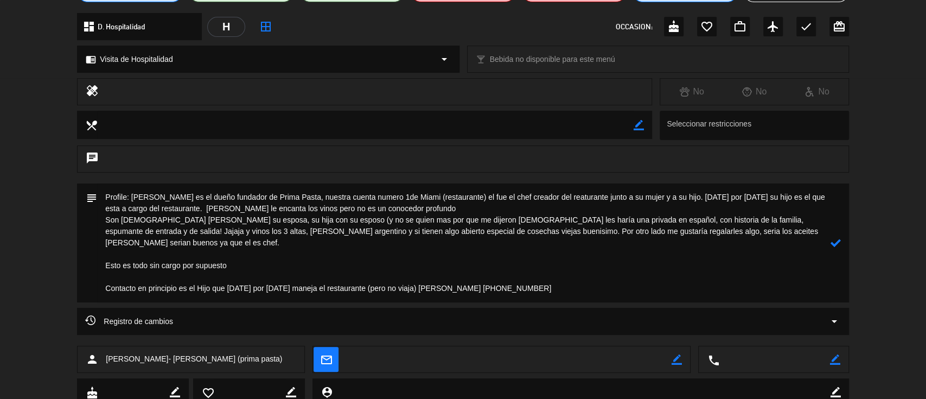
drag, startPoint x: 254, startPoint y: 254, endPoint x: 150, endPoint y: 268, distance: 105.1
click at [111, 259] on textarea at bounding box center [464, 242] width 734 height 119
click at [243, 252] on textarea at bounding box center [464, 242] width 734 height 119
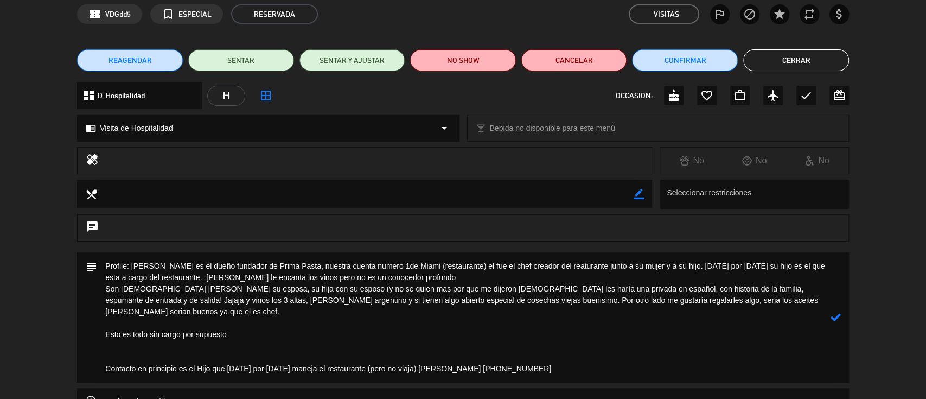
scroll to position [0, 0]
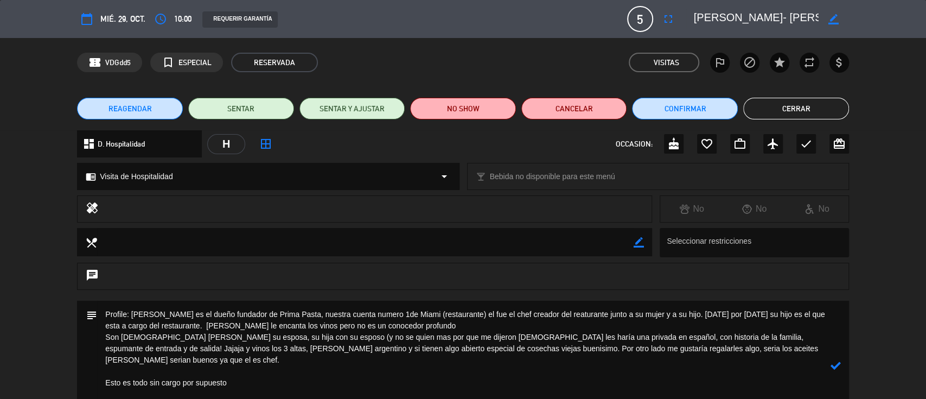
click at [235, 375] on textarea at bounding box center [464, 366] width 734 height 130
click at [832, 368] on icon at bounding box center [836, 371] width 10 height 10
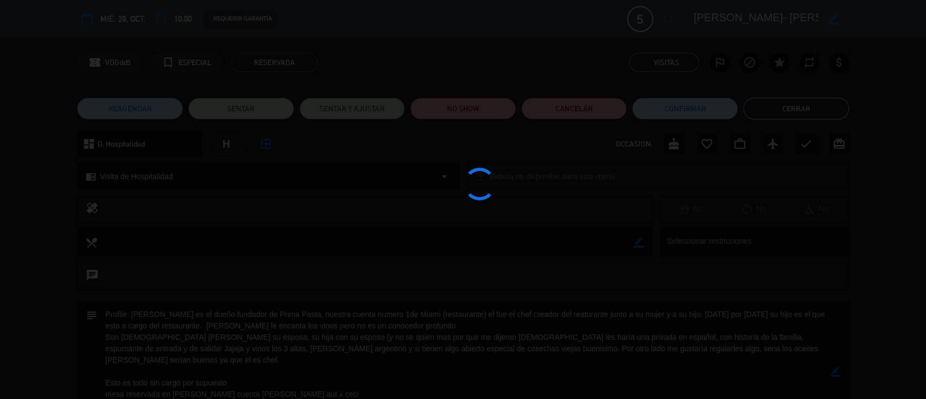
type textarea "Profile: [PERSON_NAME] es el dueño fundador de Prima Pasta, nuestra cuenta nume…"
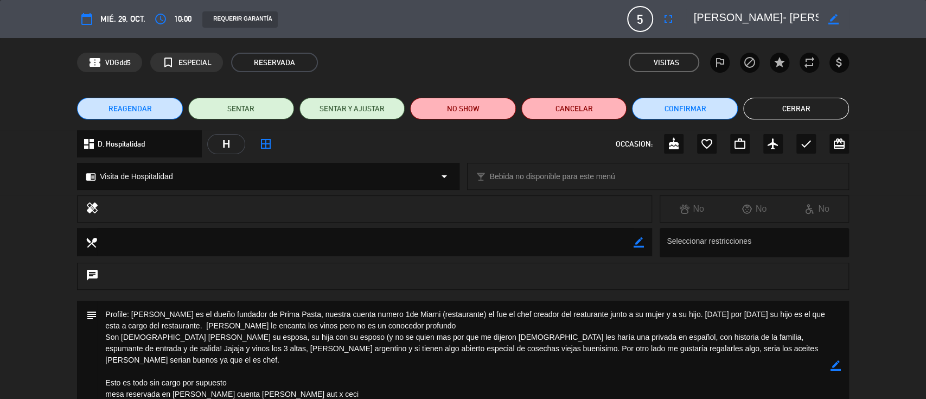
click at [817, 108] on button "Cerrar" at bounding box center [796, 109] width 106 height 22
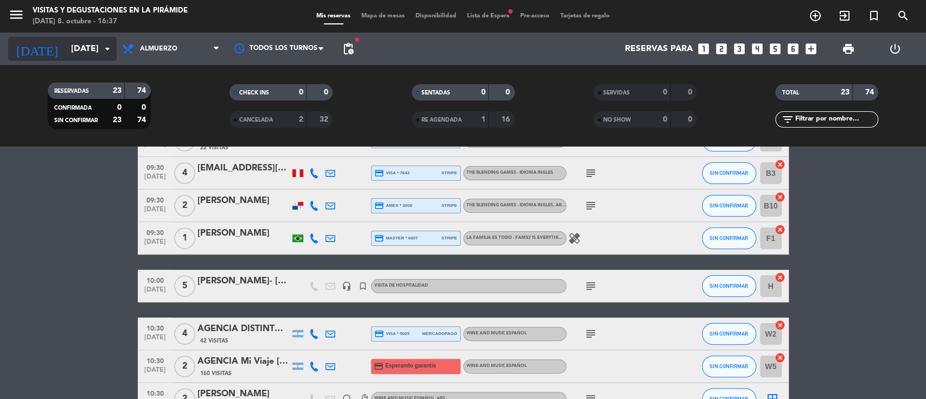
click at [82, 44] on input "[DATE]" at bounding box center [123, 49] width 114 height 21
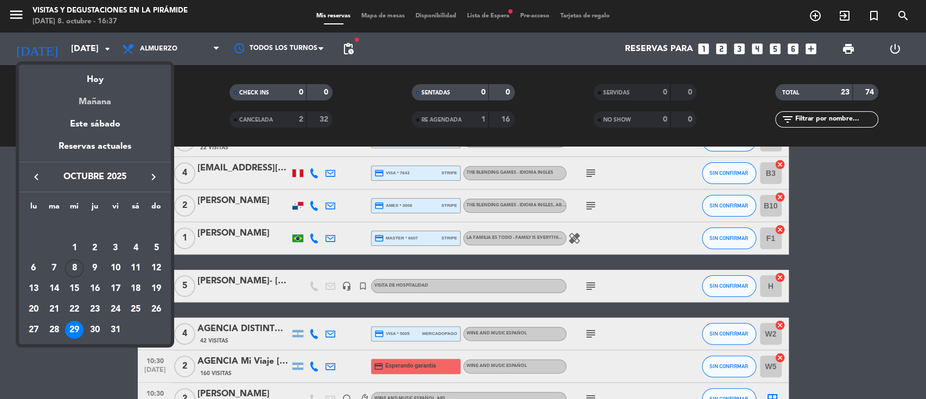
click at [88, 101] on div "Mañana" at bounding box center [95, 98] width 152 height 22
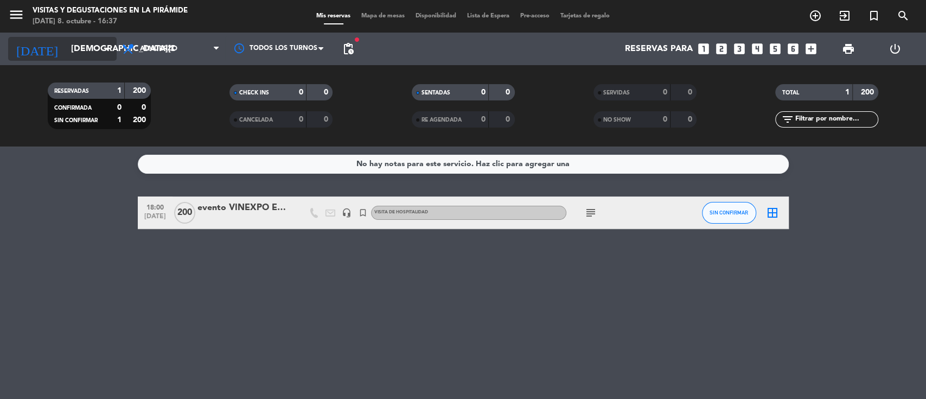
click at [84, 50] on input "[DEMOGRAPHIC_DATA][DATE]" at bounding box center [123, 49] width 114 height 21
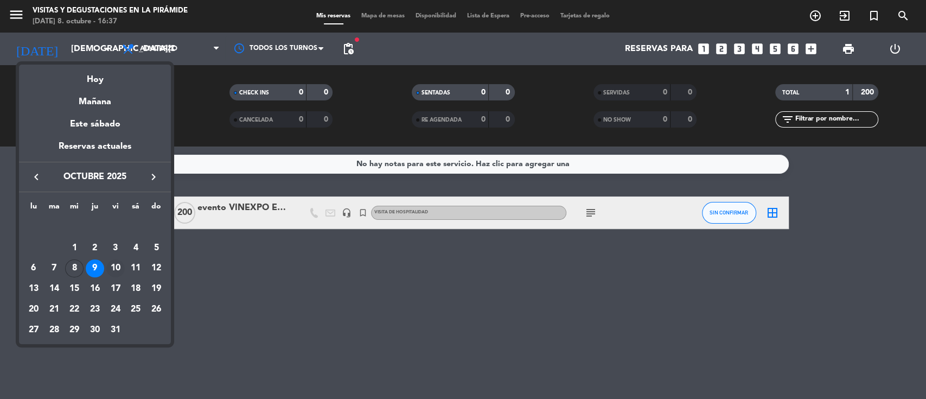
click at [114, 271] on div "10" at bounding box center [115, 268] width 18 height 18
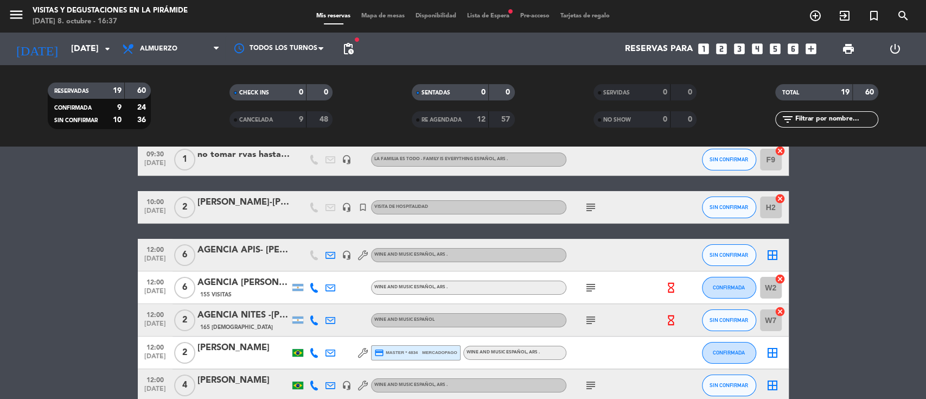
scroll to position [72, 0]
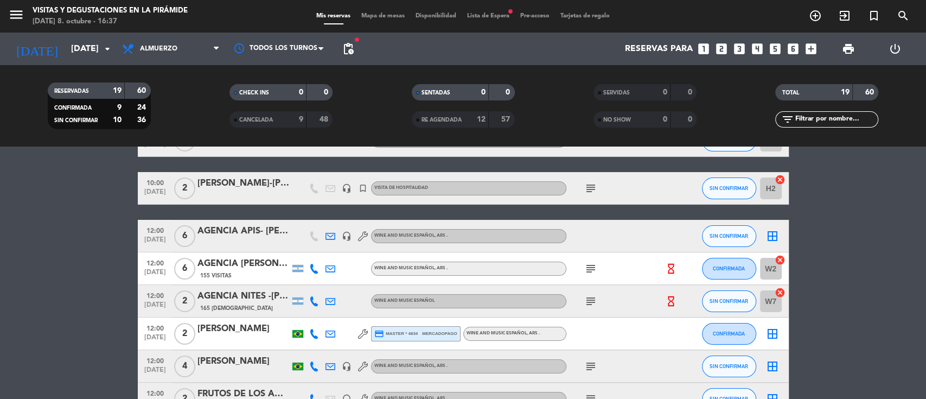
click at [589, 190] on icon "subject" at bounding box center [590, 188] width 13 height 13
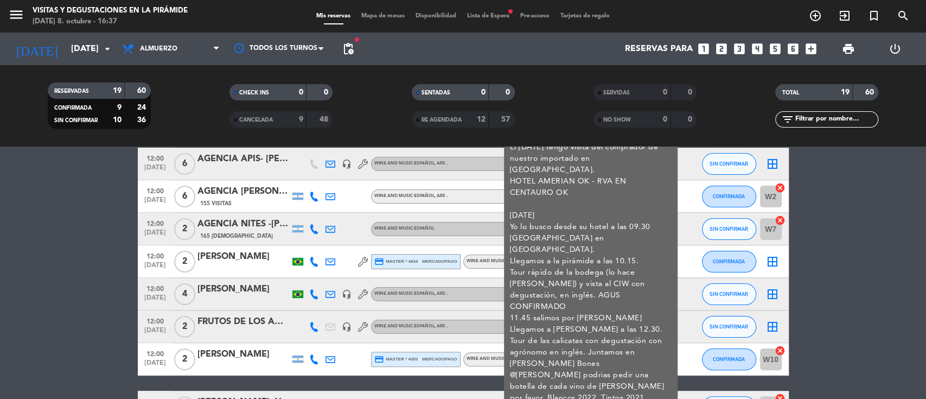
scroll to position [0, 0]
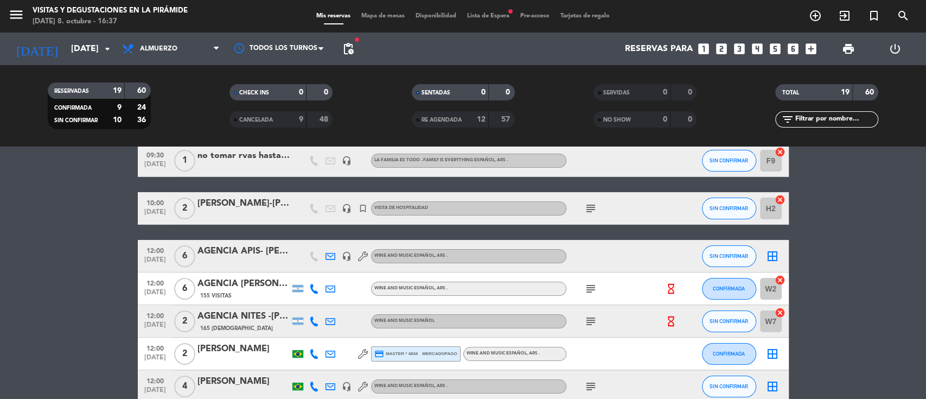
scroll to position [72, 0]
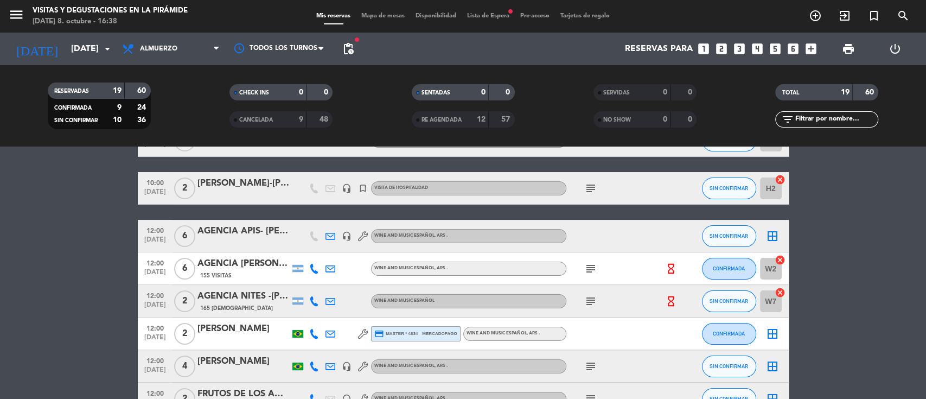
click at [329, 270] on icon at bounding box center [331, 269] width 10 height 10
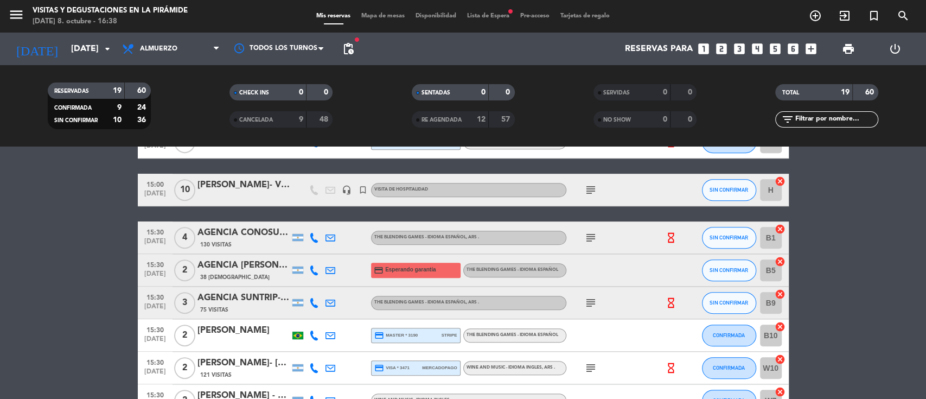
scroll to position [434, 0]
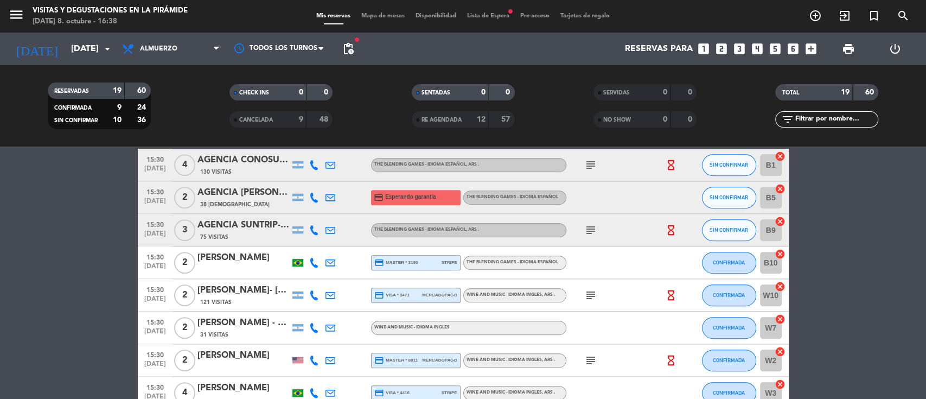
click at [330, 164] on icon at bounding box center [331, 165] width 10 height 10
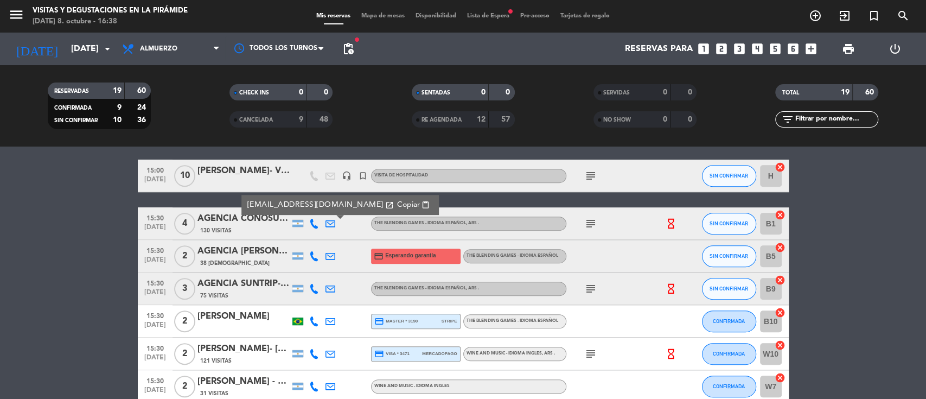
scroll to position [361, 0]
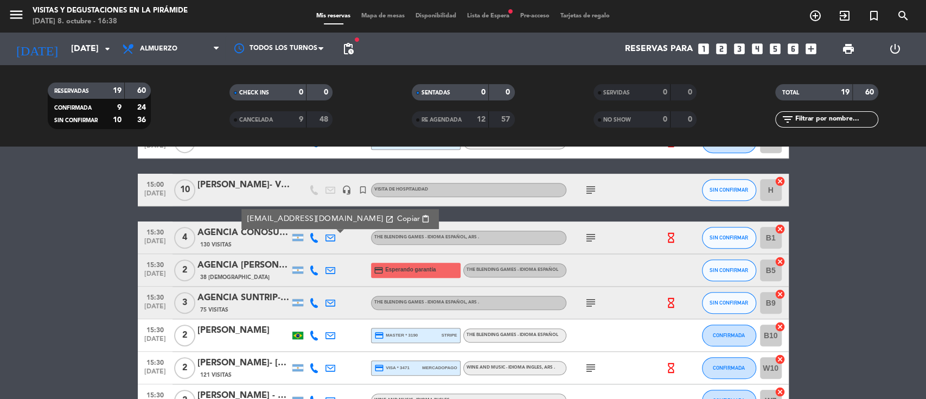
click at [330, 271] on icon at bounding box center [331, 270] width 10 height 10
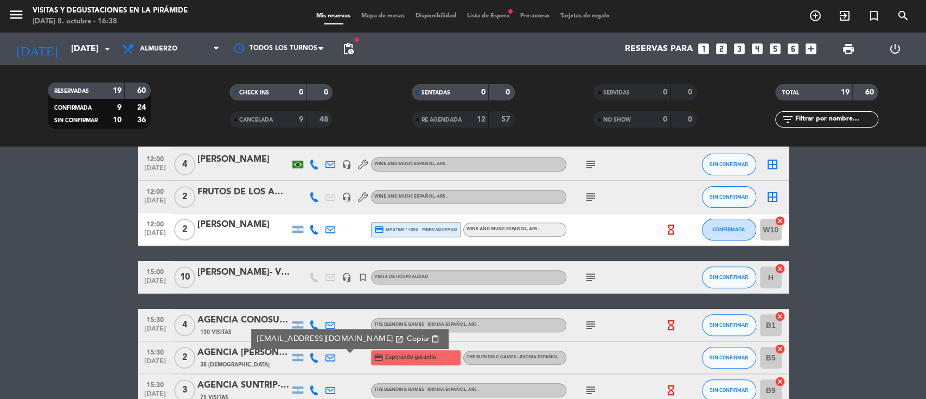
scroll to position [506, 0]
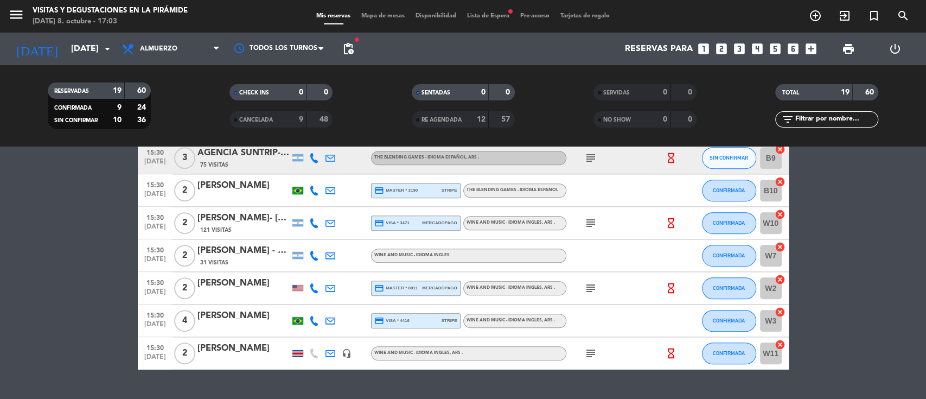
click at [94, 36] on div "[DATE] [DATE] arrow_drop_down" at bounding box center [62, 49] width 109 height 33
click at [92, 45] on input "[DATE]" at bounding box center [123, 49] width 114 height 21
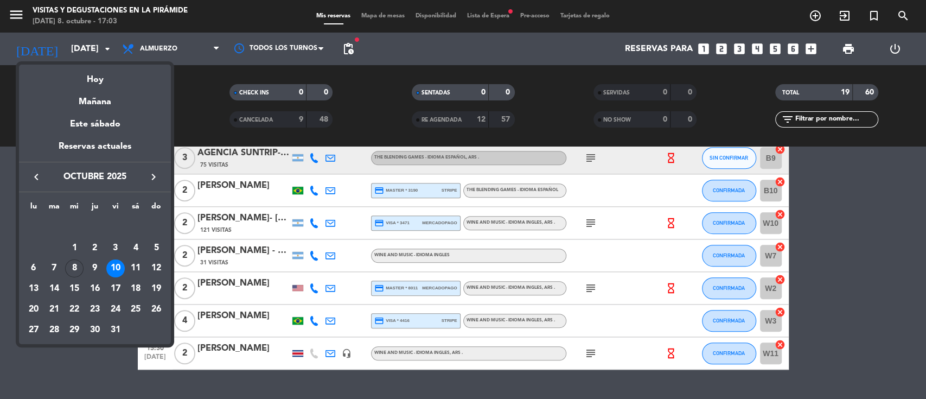
click at [102, 99] on div "Mañana" at bounding box center [95, 98] width 152 height 22
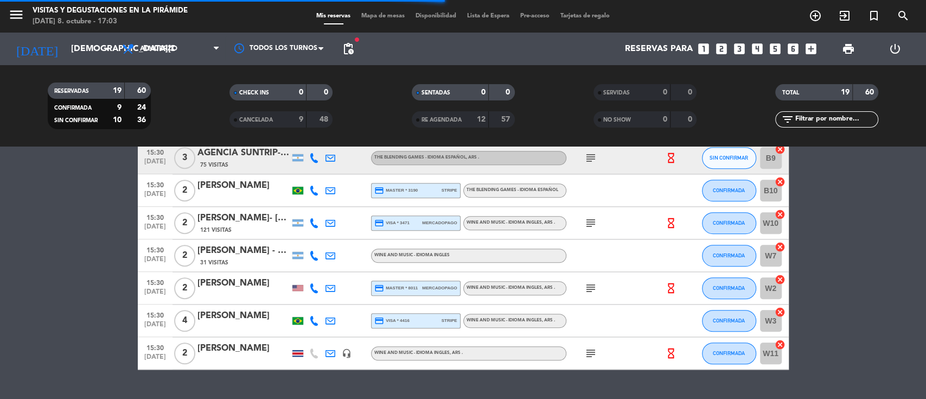
scroll to position [0, 0]
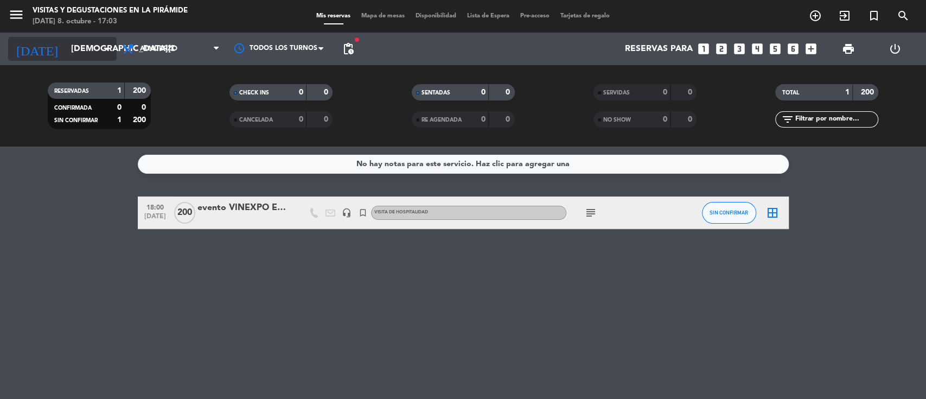
click at [74, 50] on input "[DEMOGRAPHIC_DATA][DATE]" at bounding box center [123, 49] width 114 height 21
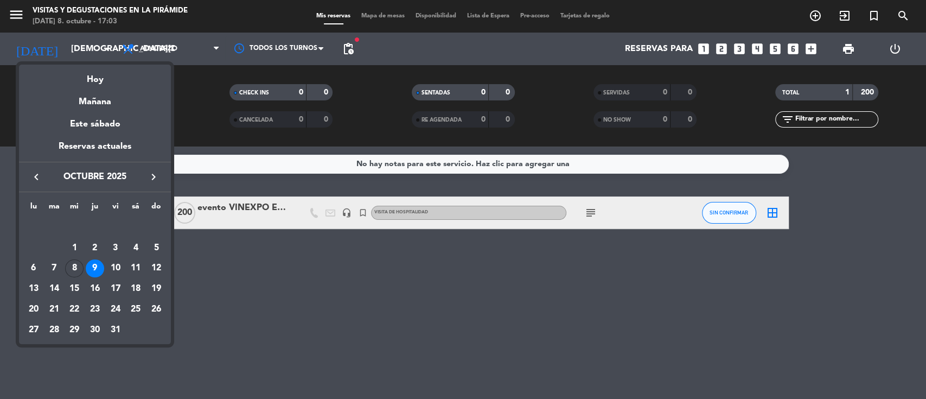
drag, startPoint x: 138, startPoint y: 263, endPoint x: 139, endPoint y: 257, distance: 5.5
click at [138, 262] on div "11" at bounding box center [135, 268] width 18 height 18
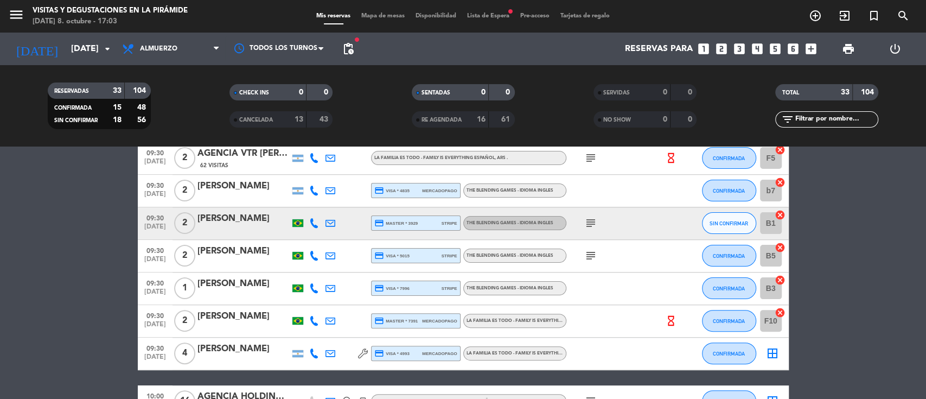
scroll to position [217, 0]
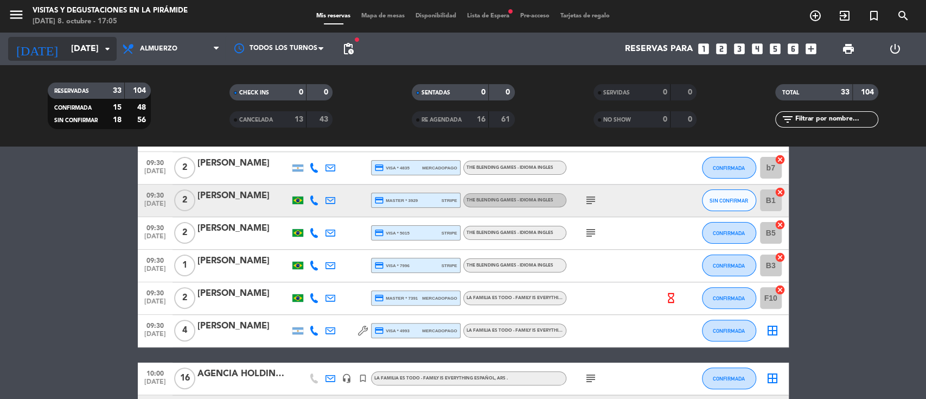
click at [69, 48] on input "[DATE]" at bounding box center [123, 49] width 114 height 21
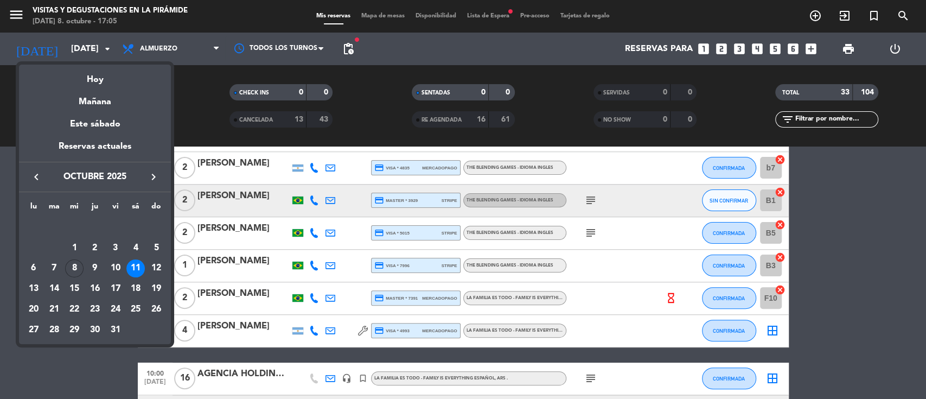
click at [76, 290] on div "15" at bounding box center [74, 288] width 18 height 18
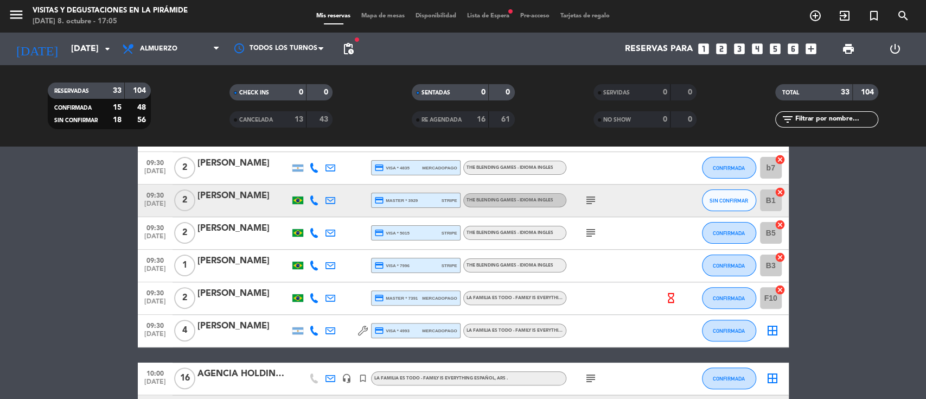
type input "[DATE]"
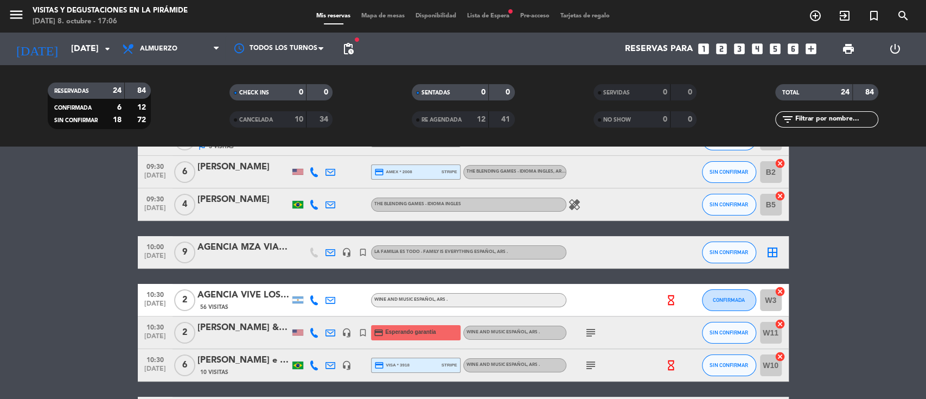
scroll to position [0, 0]
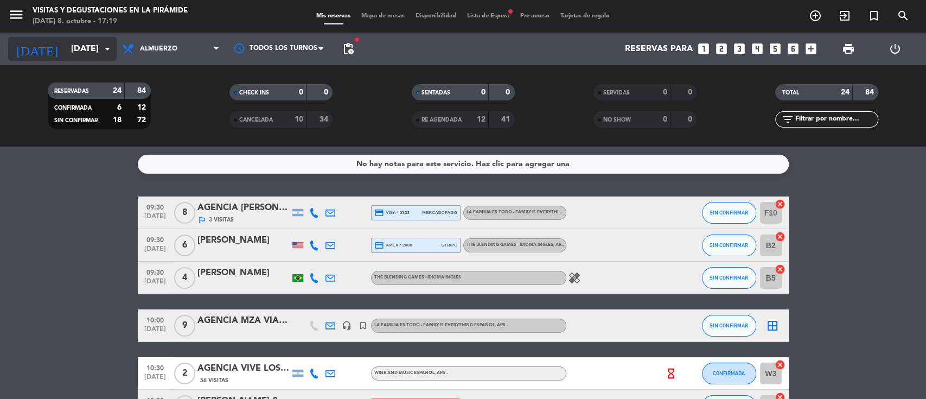
click at [96, 44] on input "[DATE]" at bounding box center [123, 49] width 114 height 21
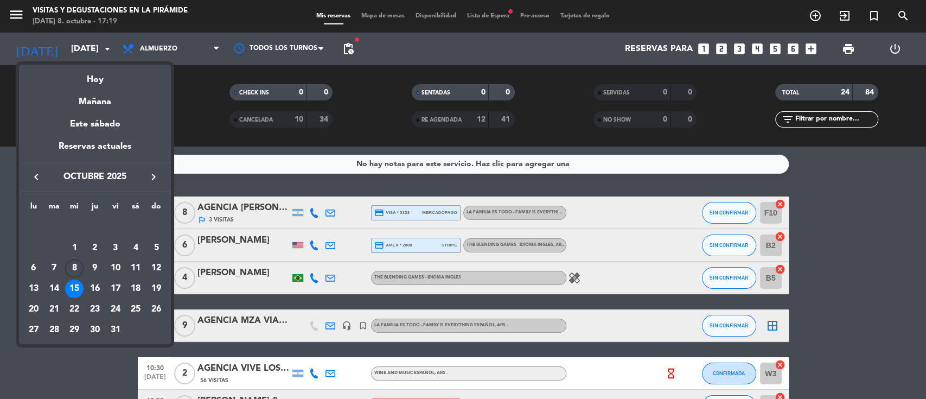
click at [514, 44] on div at bounding box center [463, 199] width 926 height 399
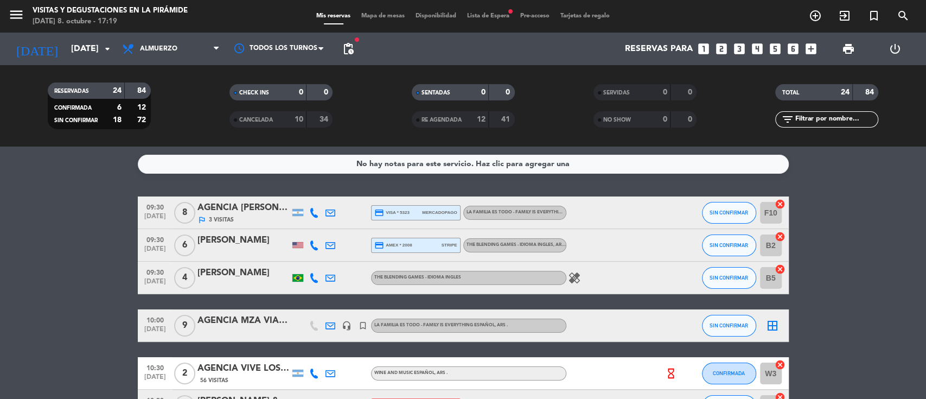
click at [502, 19] on span "Lista de Espera fiber_manual_record" at bounding box center [488, 16] width 53 height 6
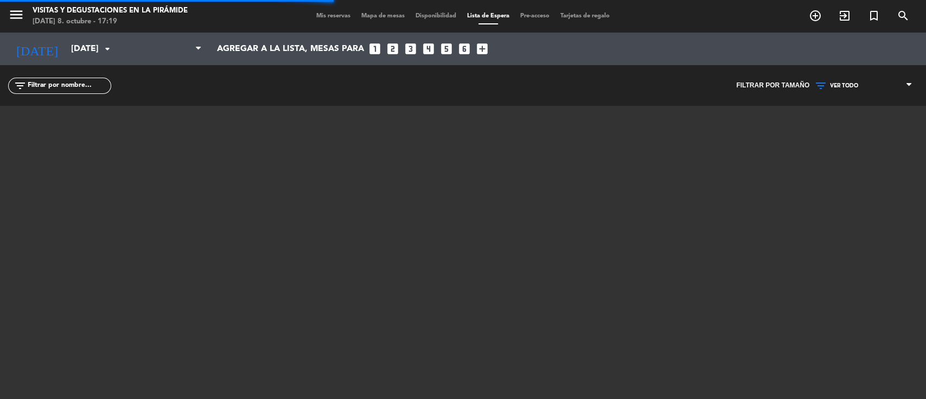
click at [840, 85] on span "VER TODO" at bounding box center [844, 85] width 28 height 7
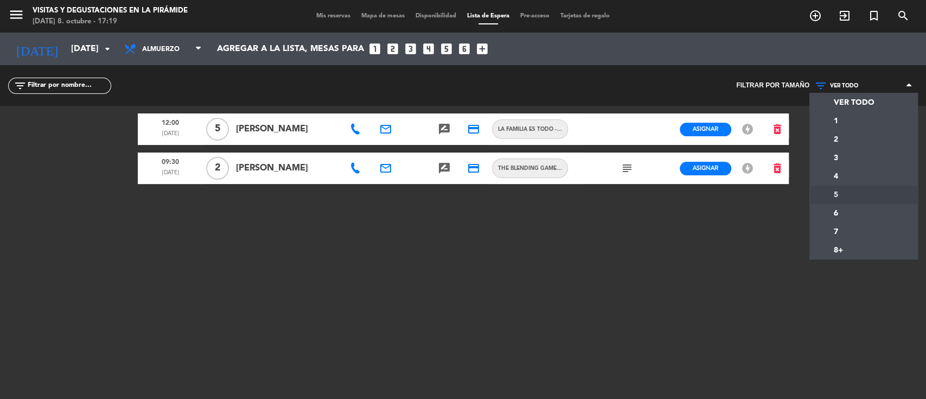
click at [838, 190] on div "menu Visitas y degustaciones en La Pirámide [DATE] 8. octubre - 17:19 Mis reser…" at bounding box center [463, 199] width 926 height 399
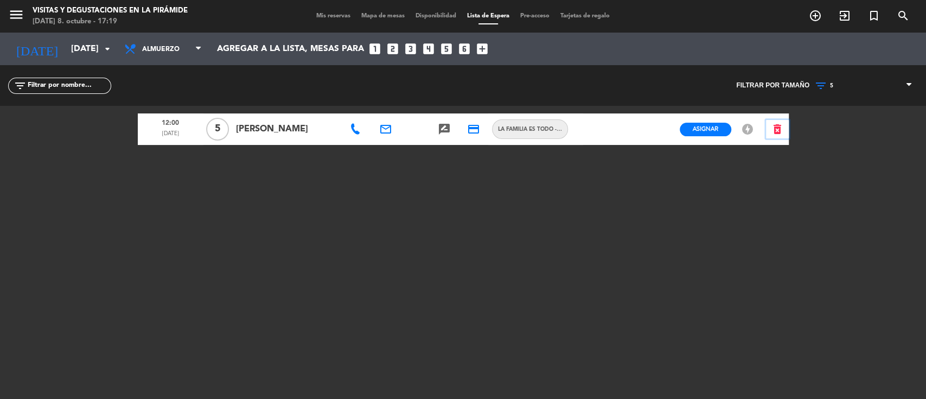
click at [774, 130] on icon "delete_forever" at bounding box center [777, 129] width 13 height 13
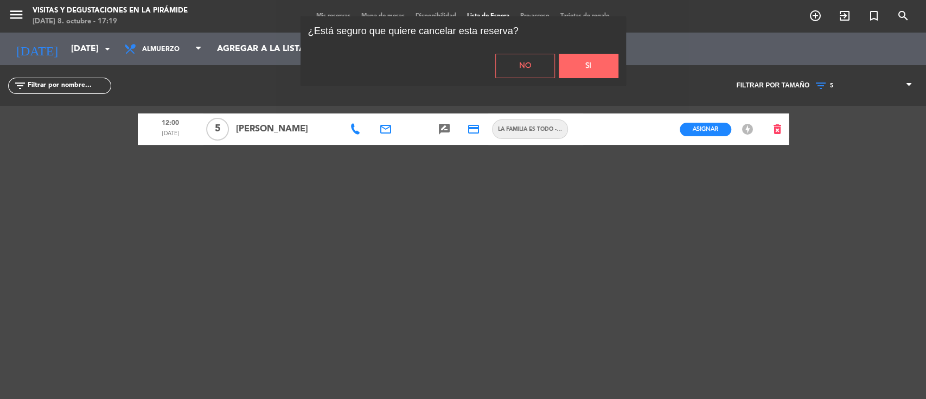
click at [616, 76] on button "Si" at bounding box center [589, 66] width 60 height 24
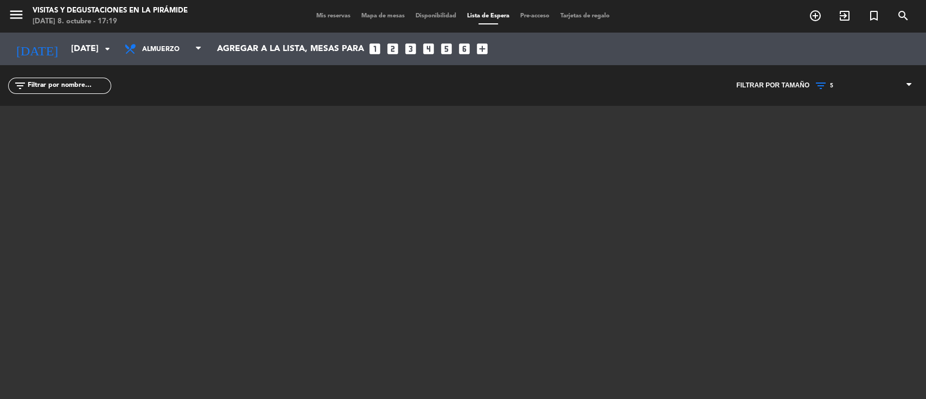
click at [845, 87] on span "5" at bounding box center [863, 86] width 109 height 14
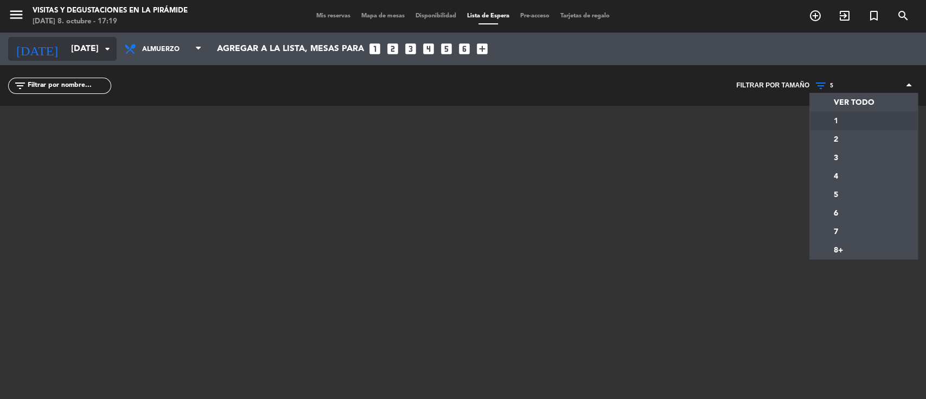
click at [87, 47] on input "[DATE]" at bounding box center [123, 49] width 114 height 21
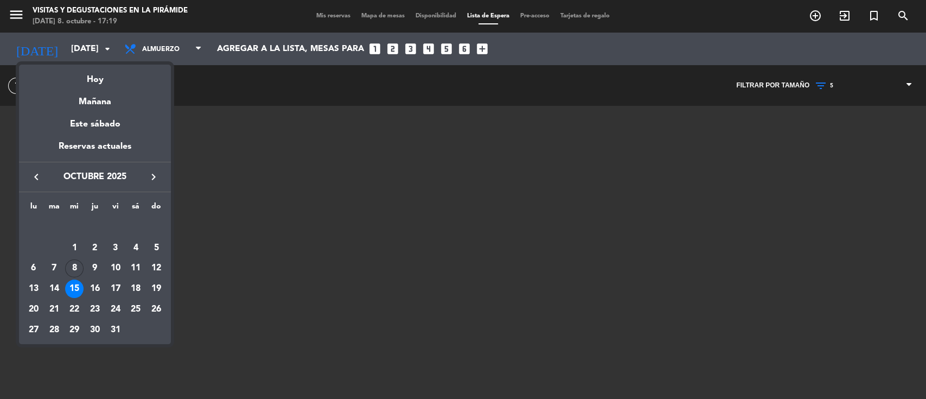
drag, startPoint x: 93, startPoint y: 288, endPoint x: 112, endPoint y: 273, distance: 24.0
click at [93, 289] on div "16" at bounding box center [95, 288] width 18 height 18
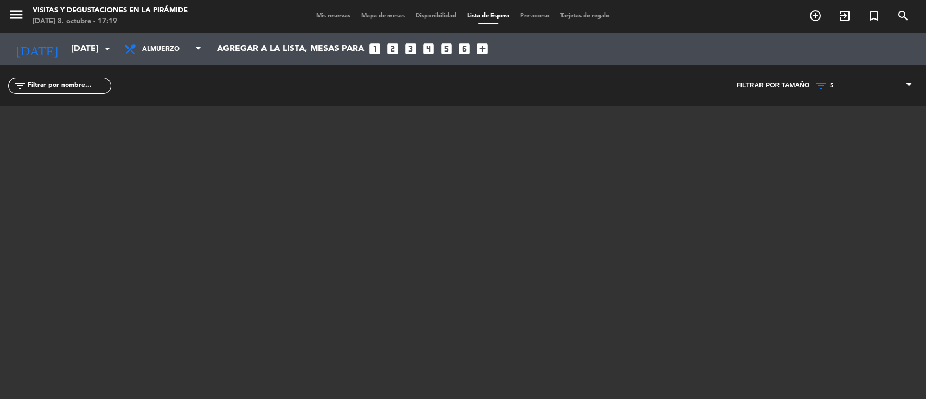
type input "[DEMOGRAPHIC_DATA][DATE]"
click at [859, 82] on span "5" at bounding box center [863, 86] width 109 height 14
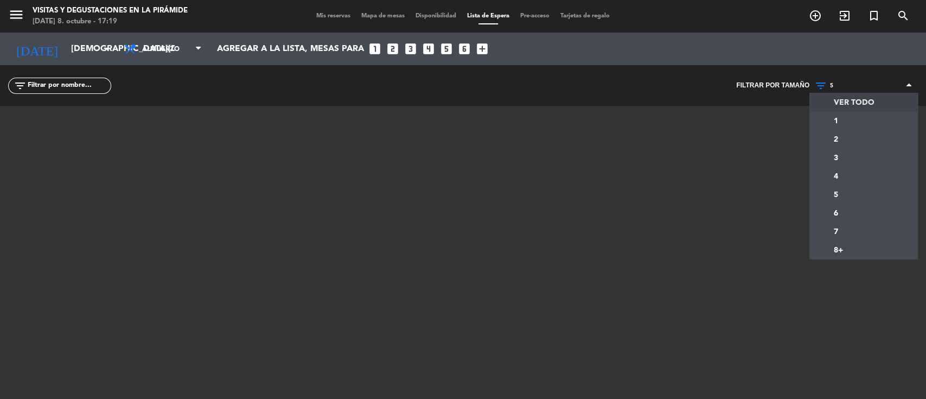
click at [864, 103] on div "VER TODO 1 2 3 4 5 6 7 8+ 5 VER TODO 1 2 3 4 5 6 7 8+" at bounding box center [863, 85] width 109 height 41
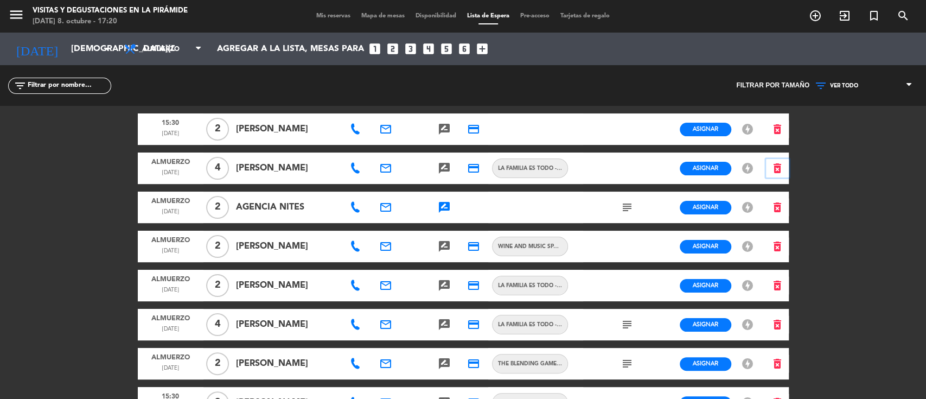
click at [772, 175] on icon "delete_forever" at bounding box center [777, 168] width 13 height 13
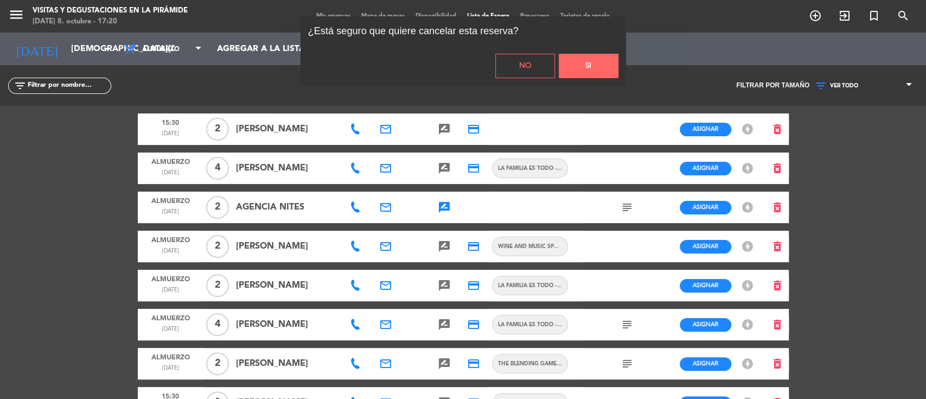
click at [570, 67] on button "Si" at bounding box center [589, 66] width 60 height 24
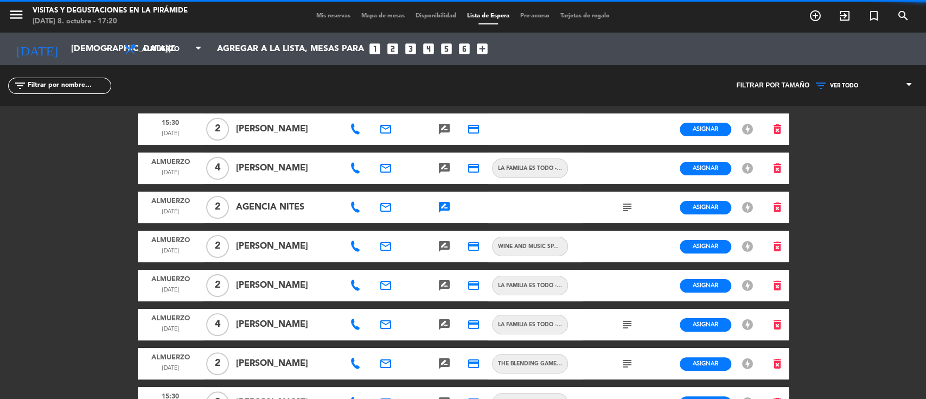
scroll to position [72, 0]
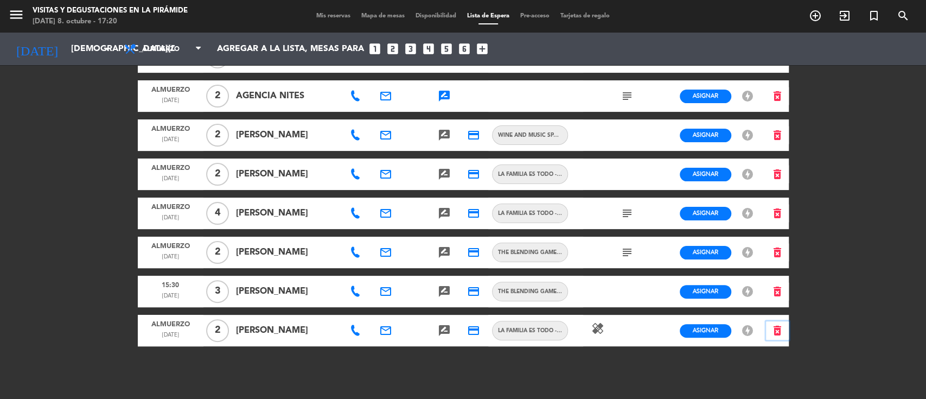
click at [779, 336] on icon "delete_forever" at bounding box center [777, 330] width 13 height 13
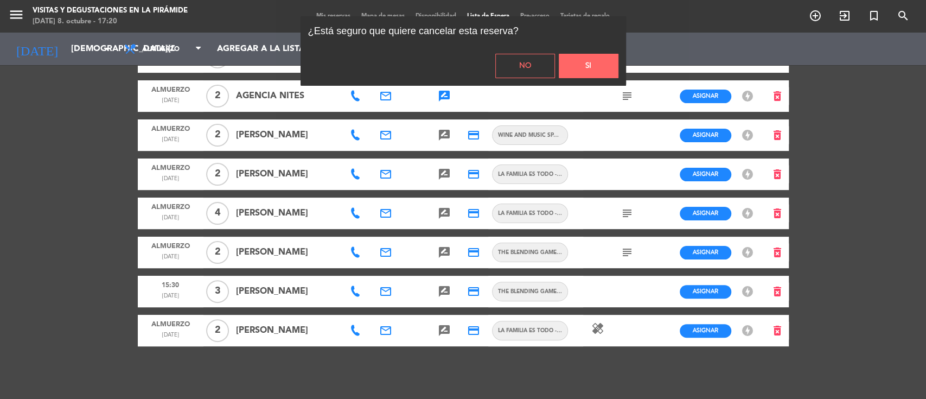
click at [615, 66] on button "Si" at bounding box center [589, 66] width 60 height 24
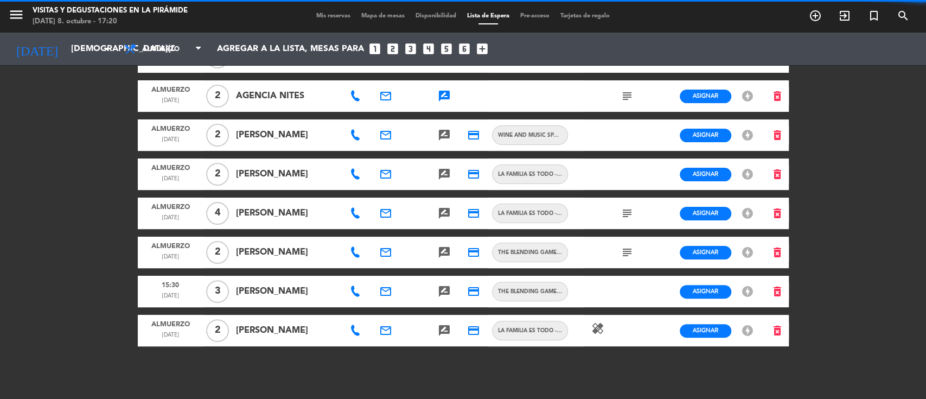
scroll to position [47, 0]
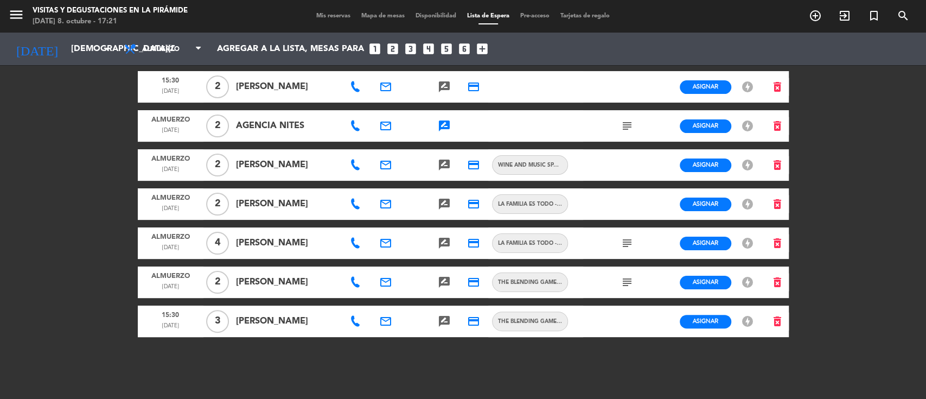
click at [317, 15] on span "Mis reservas" at bounding box center [333, 16] width 45 height 6
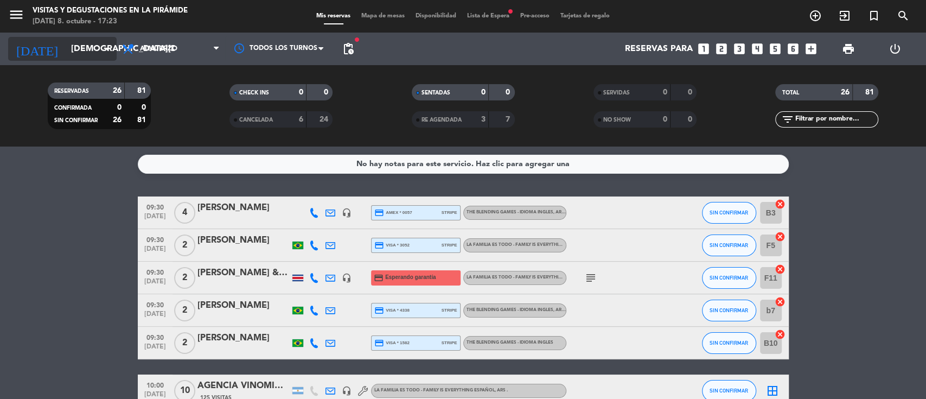
click at [68, 39] on input "[DEMOGRAPHIC_DATA][DATE]" at bounding box center [123, 49] width 114 height 21
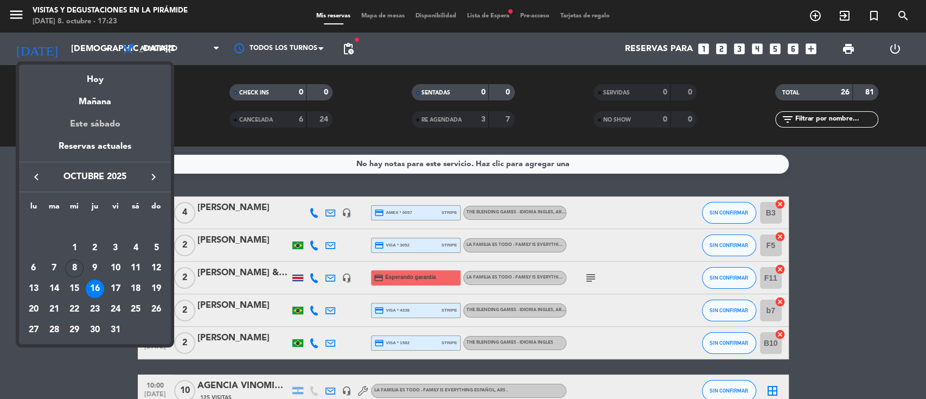
click at [103, 130] on div "Este sábado" at bounding box center [95, 124] width 152 height 30
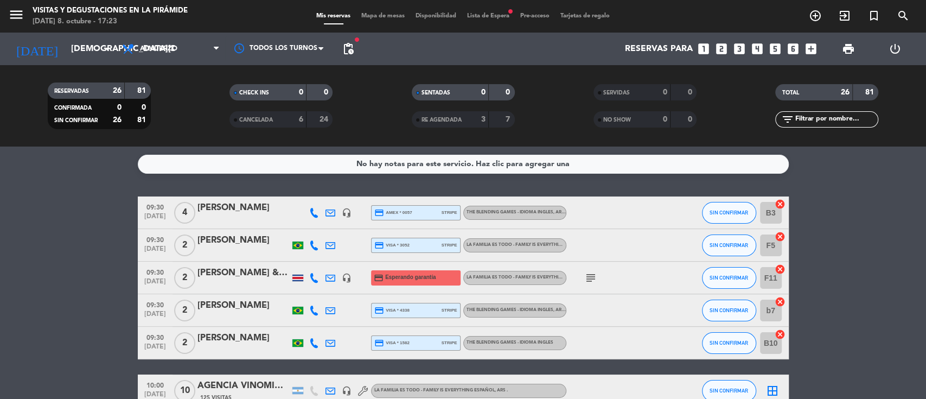
type input "[DATE]"
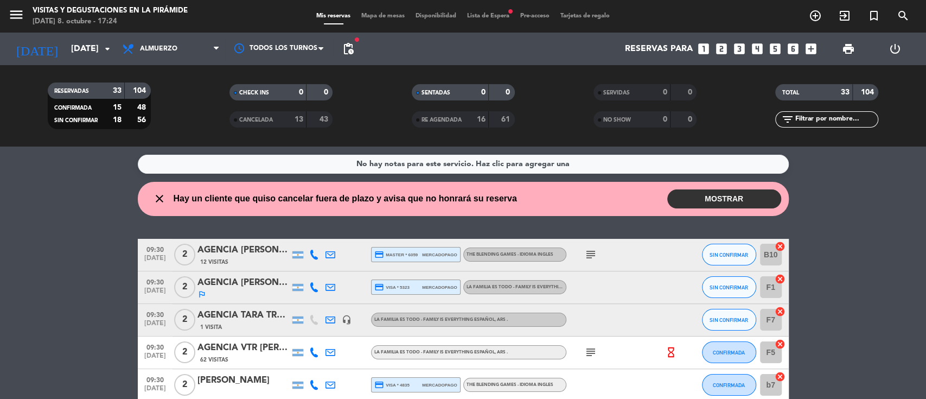
click at [742, 50] on icon "looks_3" at bounding box center [739, 49] width 14 height 14
